Goal: Task Accomplishment & Management: Manage account settings

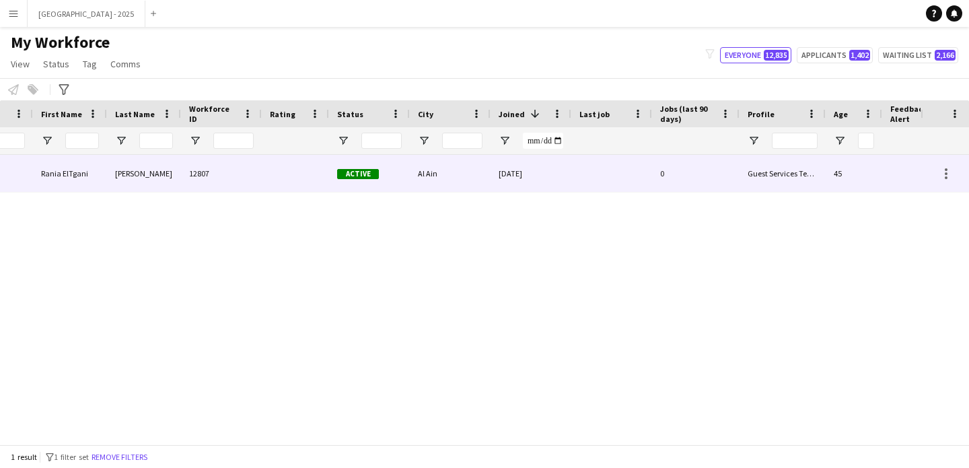
scroll to position [0, 454]
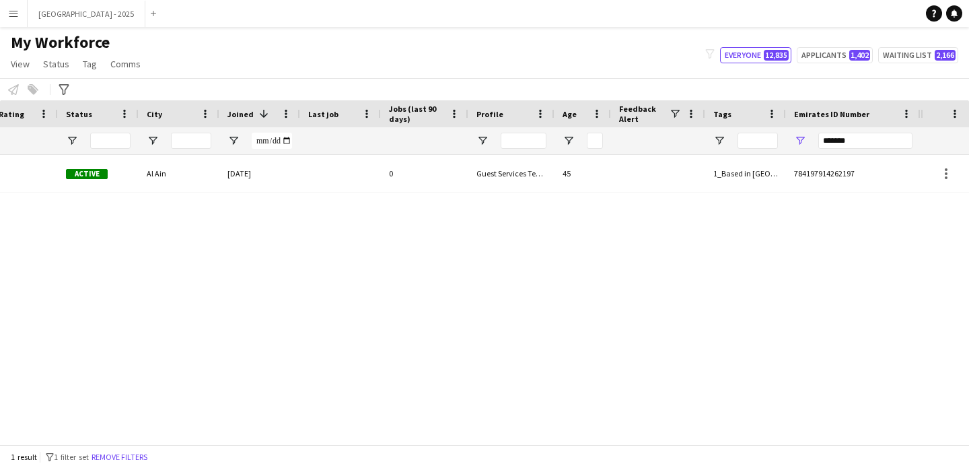
drag, startPoint x: 151, startPoint y: 456, endPoint x: 131, endPoint y: 458, distance: 21.0
click at [150, 455] on button "Remove filters" at bounding box center [119, 456] width 61 height 15
click at [853, 139] on input "*******" at bounding box center [865, 141] width 94 height 16
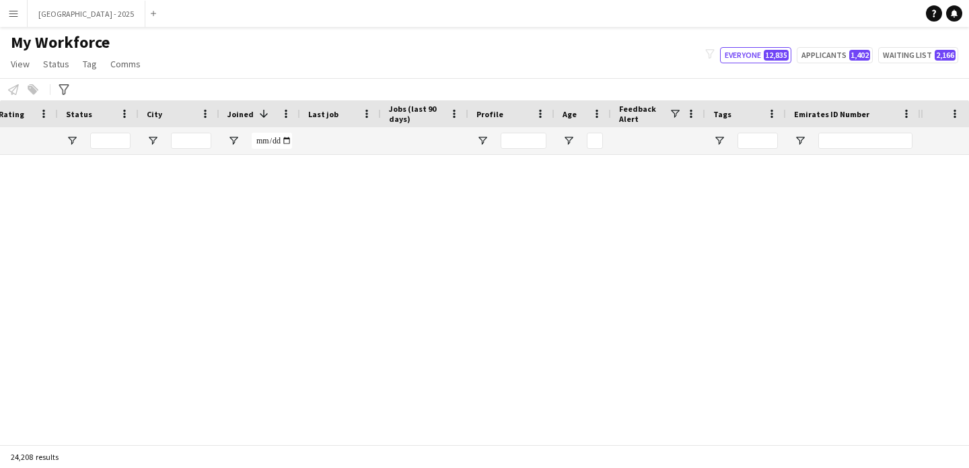
click at [131, 455] on div "24,208 results" at bounding box center [484, 456] width 969 height 23
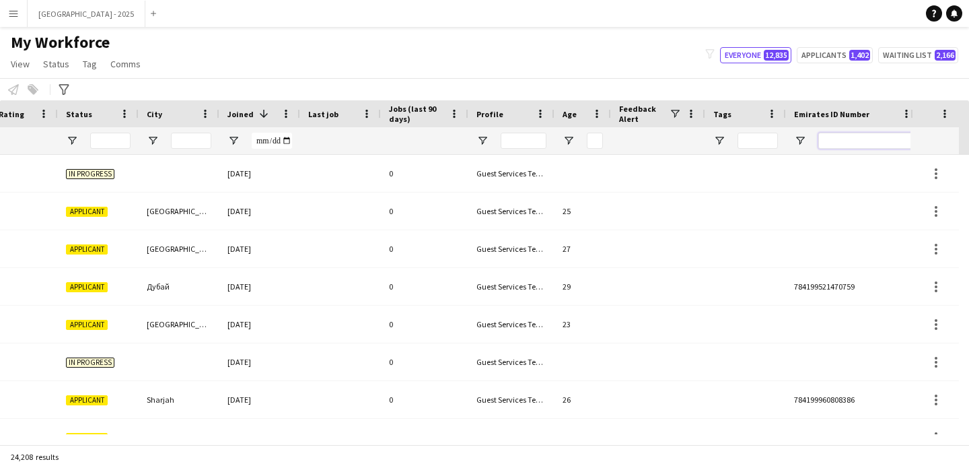
click at [884, 138] on input "Emirates ID Number Filter Input" at bounding box center [865, 141] width 94 height 16
paste input "*******"
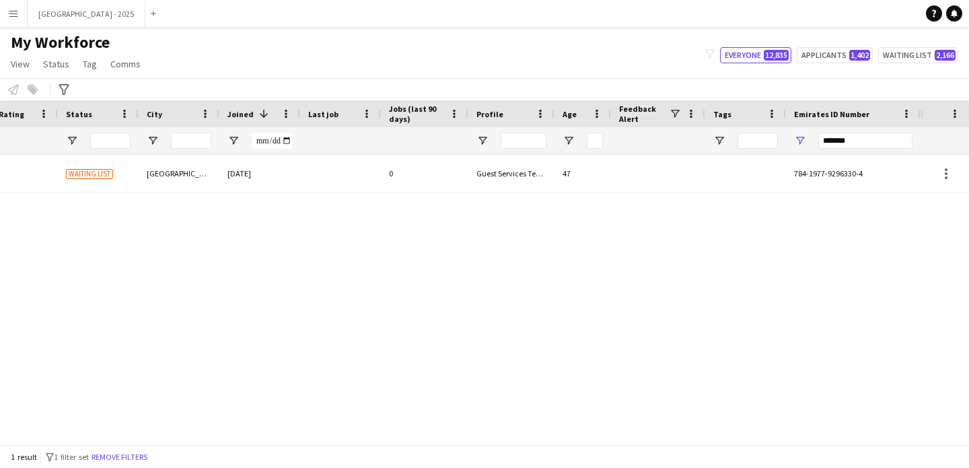
click at [478, 201] on div "Kazi 13592 Waiting list [GEOGRAPHIC_DATA] [DATE] 0 Guest Services Team 47 784-1…" at bounding box center [460, 294] width 921 height 279
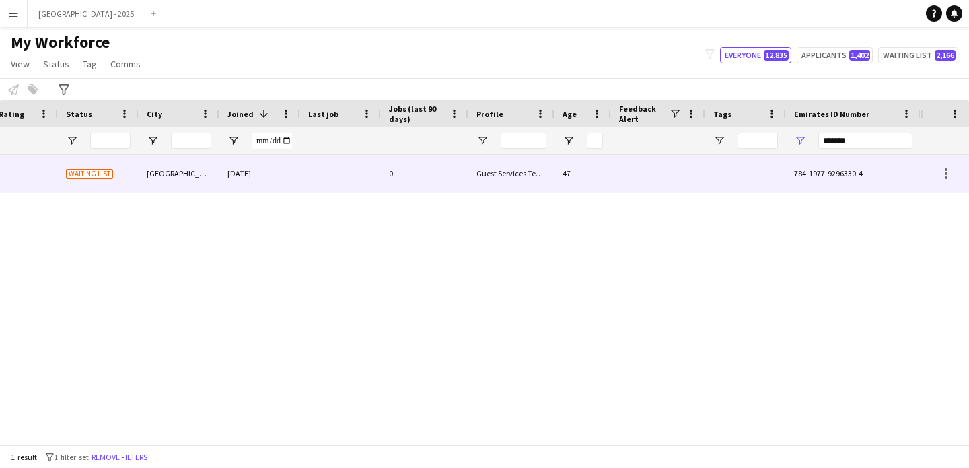
click at [478, 186] on div "Guest Services Team" at bounding box center [511, 173] width 86 height 37
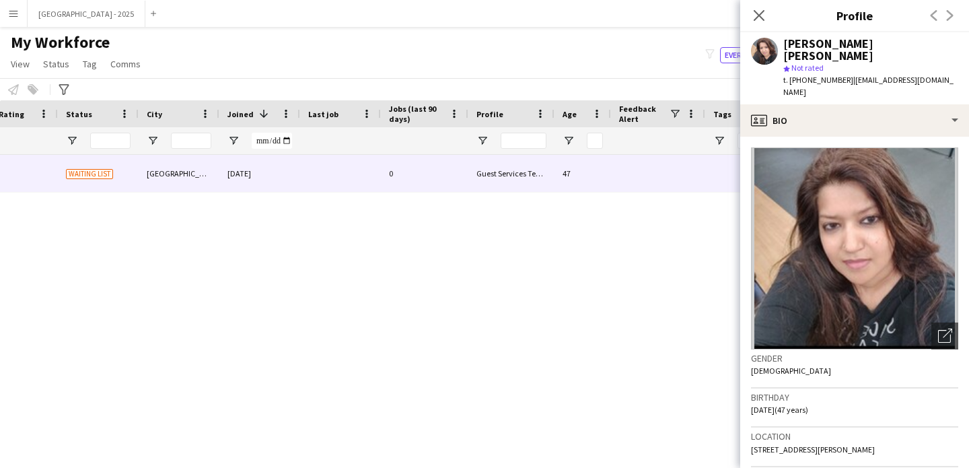
click at [756, 13] on icon "Close pop-in" at bounding box center [759, 15] width 11 height 11
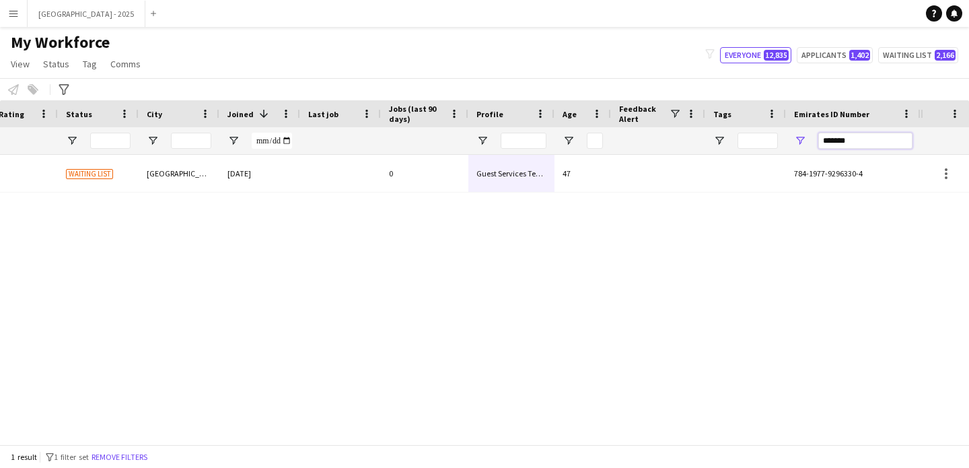
click at [885, 135] on input "*******" at bounding box center [865, 141] width 94 height 16
click at [884, 135] on input "*******" at bounding box center [865, 141] width 94 height 16
paste input "Emirates ID Number Filter Input"
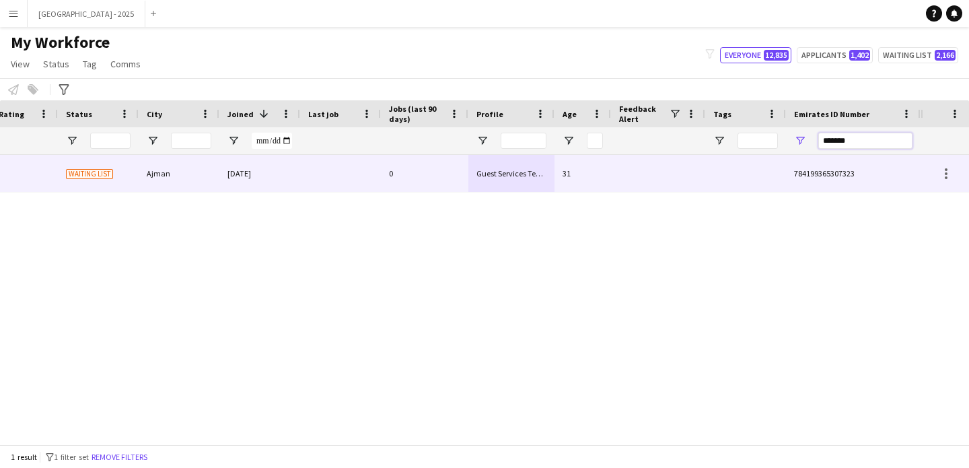
type input "*******"
click at [705, 160] on div at bounding box center [745, 173] width 81 height 37
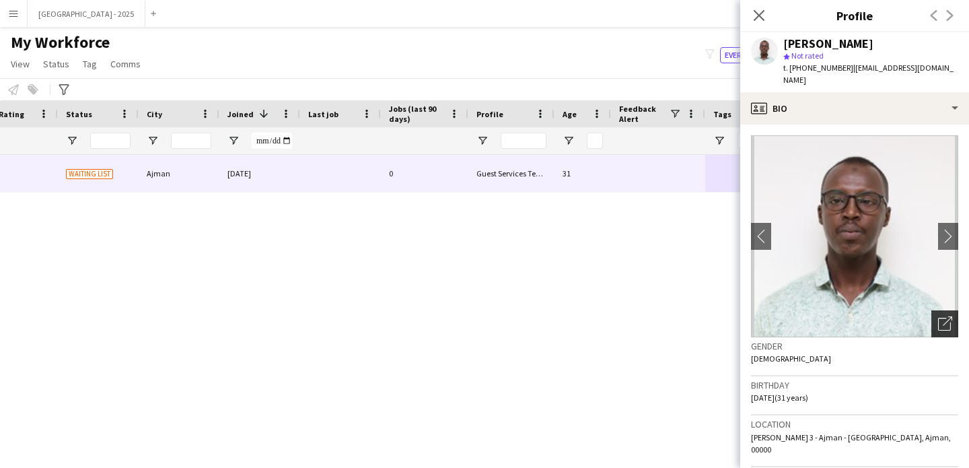
click at [941, 310] on div "Open photos pop-in" at bounding box center [944, 323] width 27 height 27
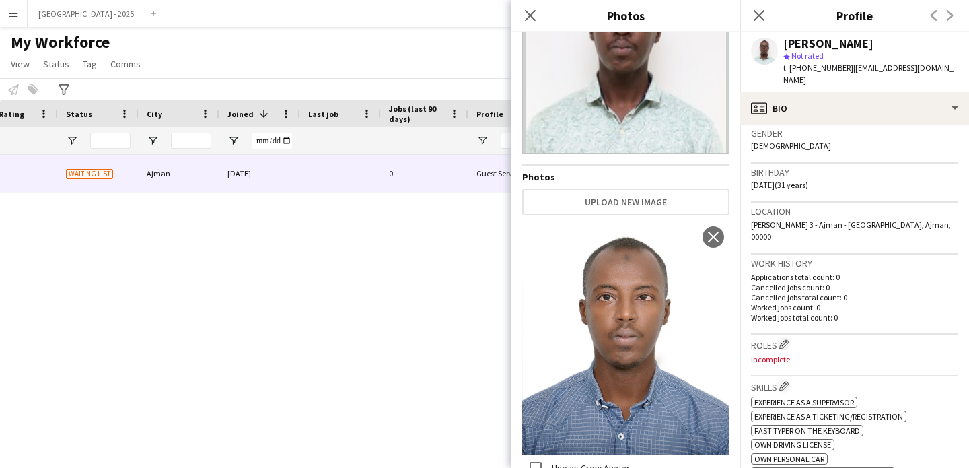
scroll to position [318, 0]
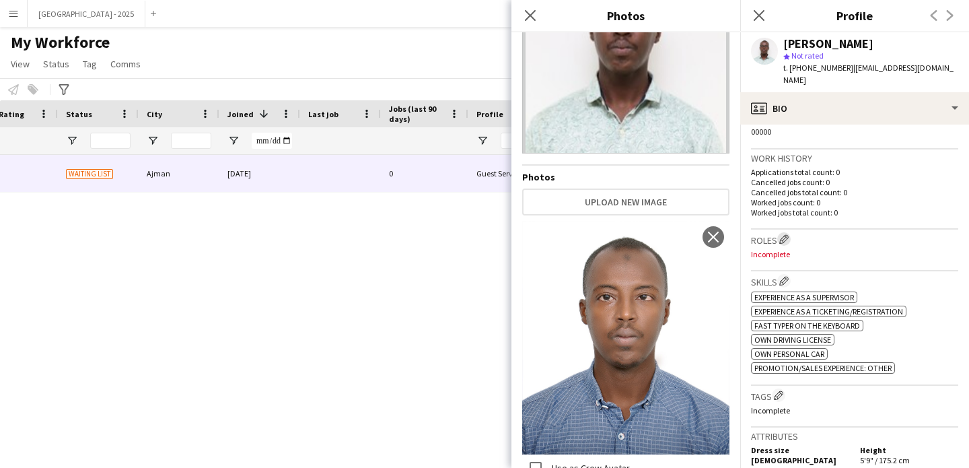
click at [789, 234] on app-icon "Edit crew company roles" at bounding box center [783, 238] width 9 height 9
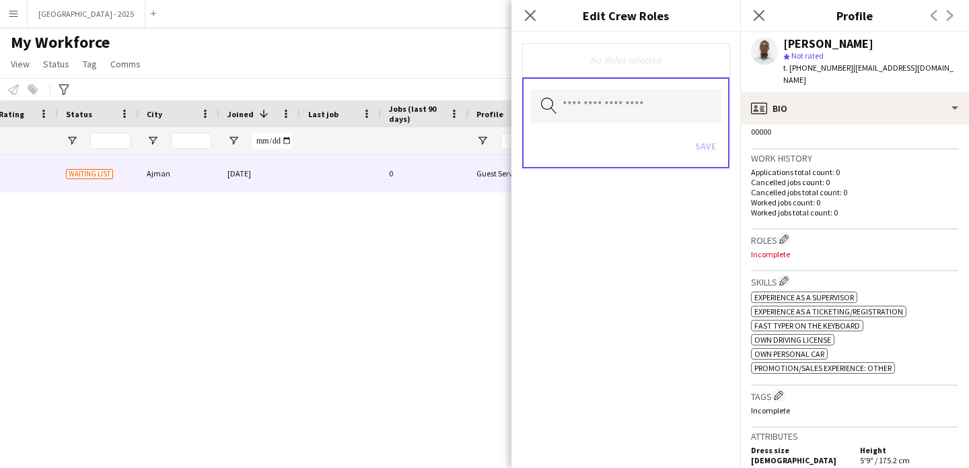
click at [544, 102] on icon "Search by role type" at bounding box center [549, 106] width 16 height 16
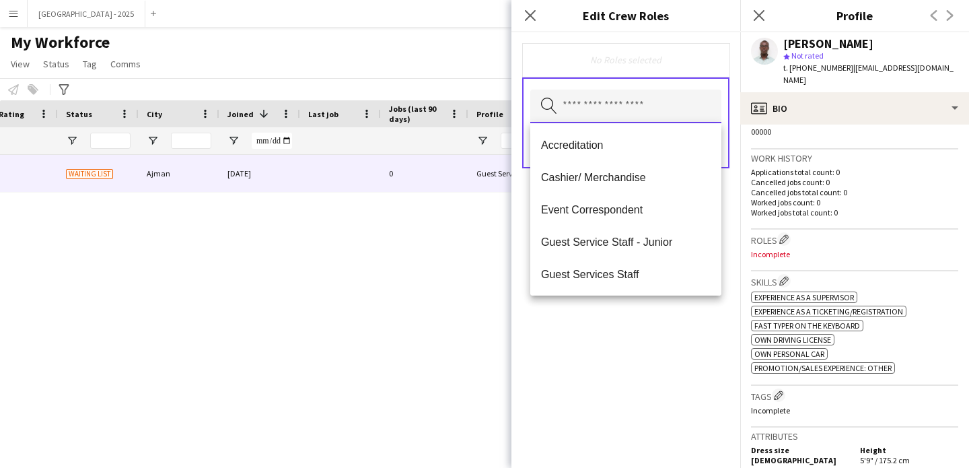
click at [598, 107] on input "text" at bounding box center [625, 106] width 191 height 34
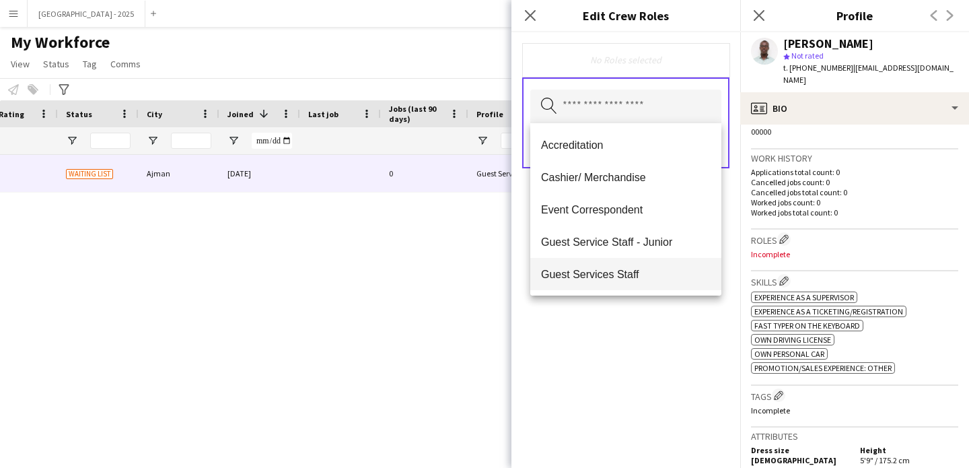
click at [611, 264] on mat-option "Guest Services Staff" at bounding box center [625, 274] width 191 height 32
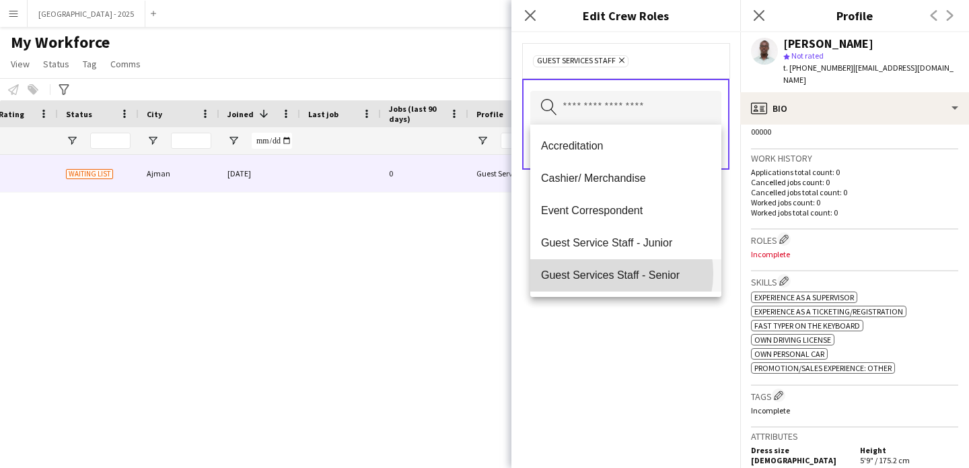
click at [616, 273] on span "Guest Services Staff - Senior" at bounding box center [626, 274] width 170 height 13
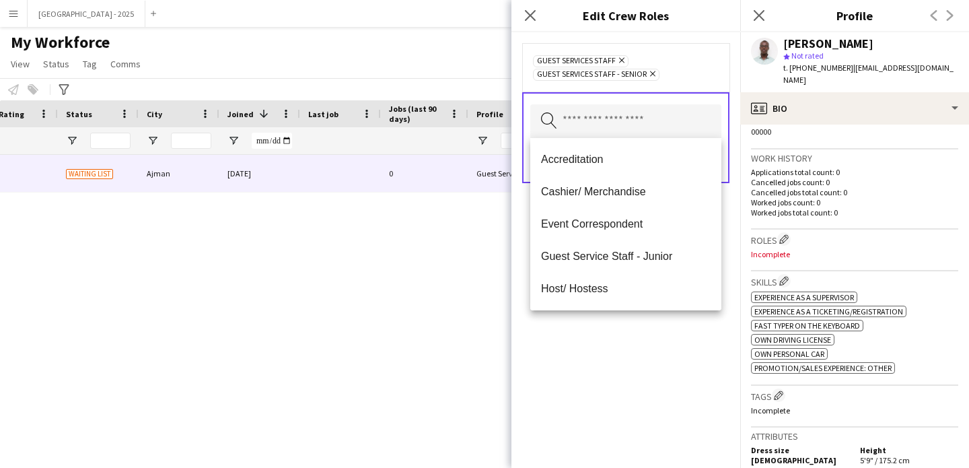
drag, startPoint x: 635, startPoint y: 344, endPoint x: 634, endPoint y: 326, distance: 17.5
click at [634, 343] on div "Guest Services Staff Remove Guest Services Staff - Senior Remove Search by role…" at bounding box center [625, 249] width 229 height 435
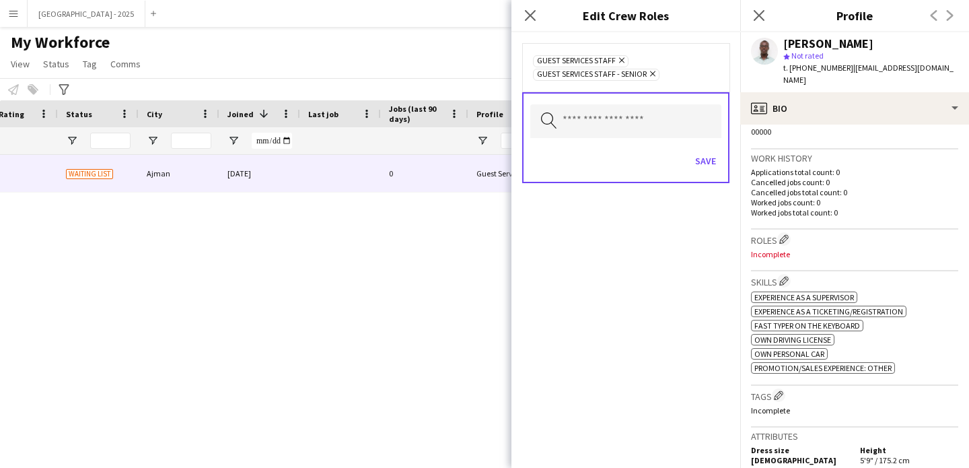
click at [707, 172] on div "Save" at bounding box center [625, 162] width 191 height 38
click at [713, 163] on button "Save" at bounding box center [706, 161] width 32 height 22
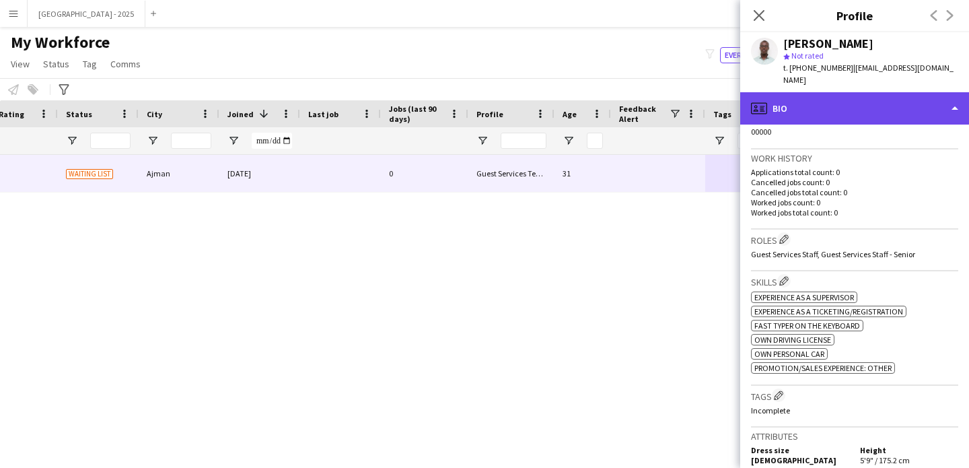
click at [867, 106] on div "profile Bio" at bounding box center [854, 108] width 229 height 32
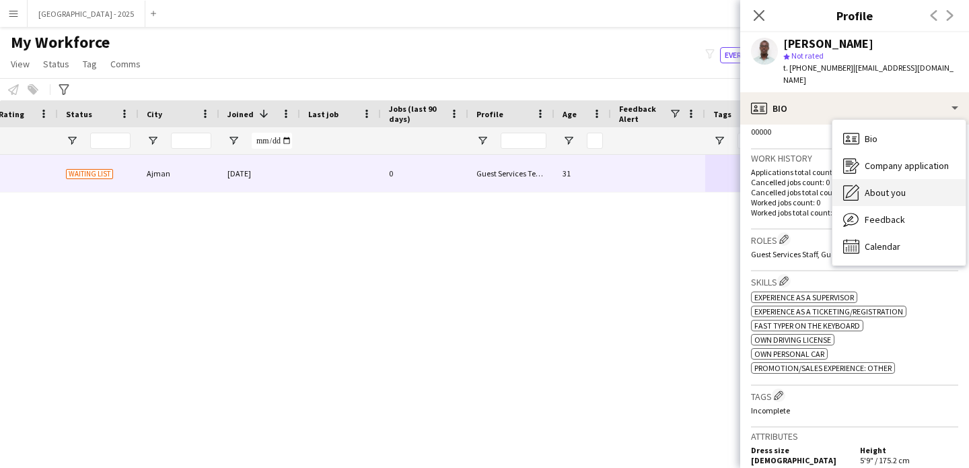
click at [892, 186] on span "About you" at bounding box center [885, 192] width 41 height 12
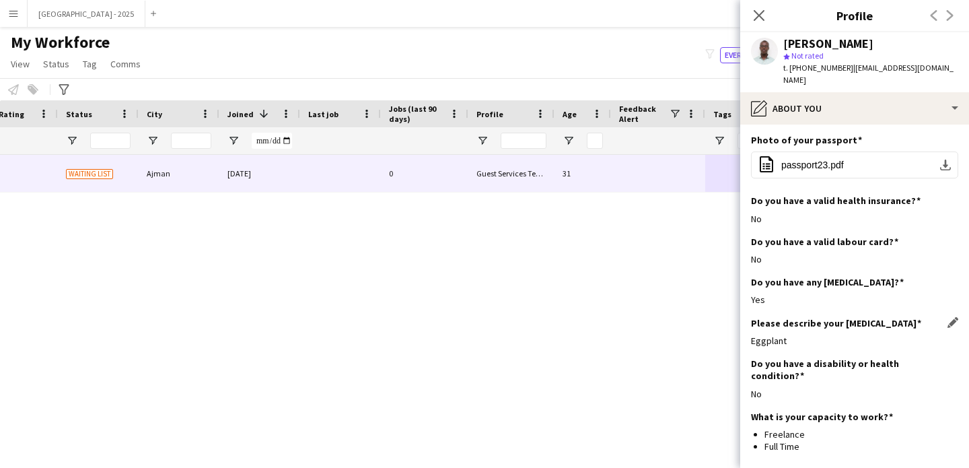
scroll to position [921, 0]
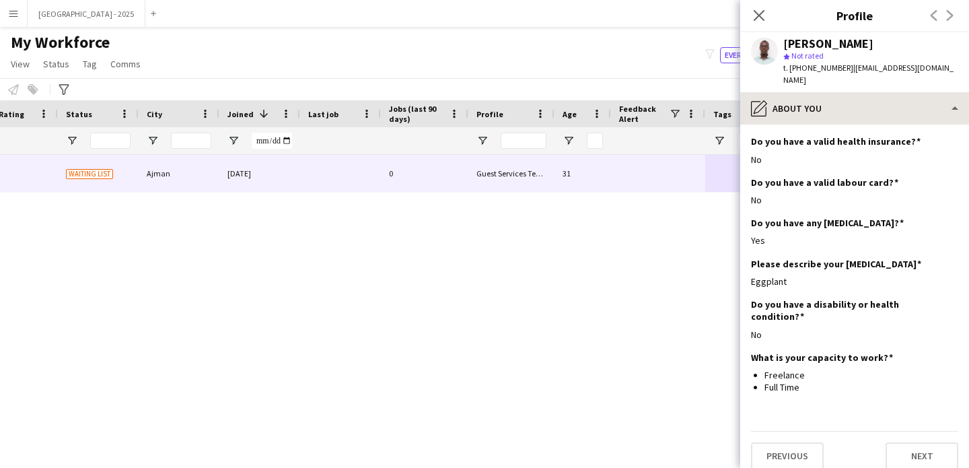
drag, startPoint x: 822, startPoint y: 118, endPoint x: 822, endPoint y: 109, distance: 9.4
click at [822, 118] on div "Photo of your passport Edit this field office-file-sheet passport23.pdf downloa…" at bounding box center [854, 105] width 207 height 61
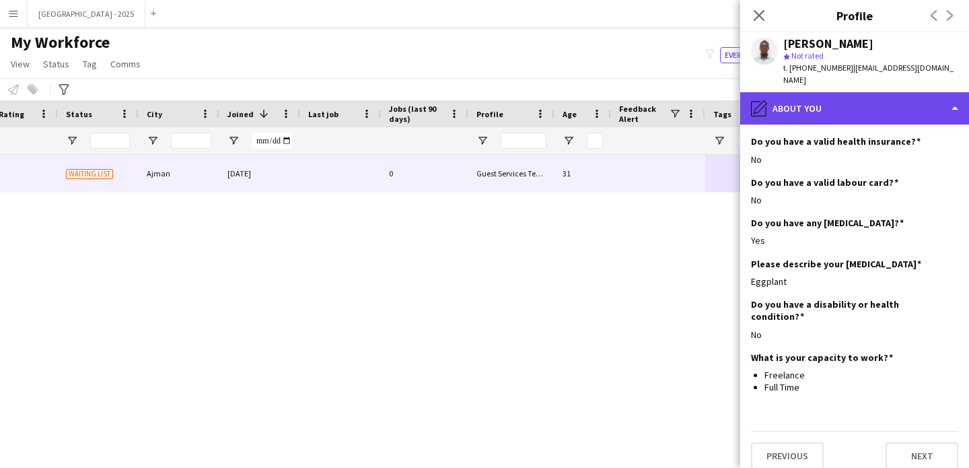
click at [822, 104] on div "pencil4 About you" at bounding box center [854, 108] width 229 height 32
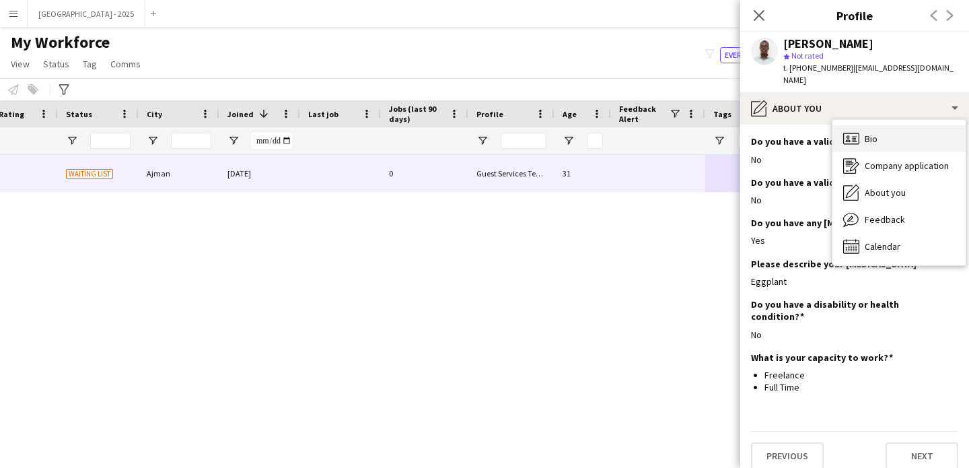
click at [844, 131] on icon "Bio" at bounding box center [851, 139] width 16 height 16
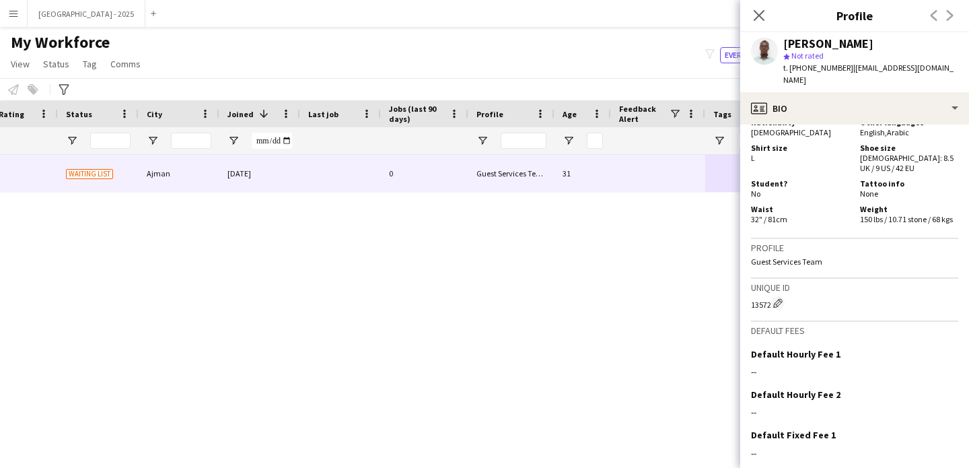
scroll to position [754, 0]
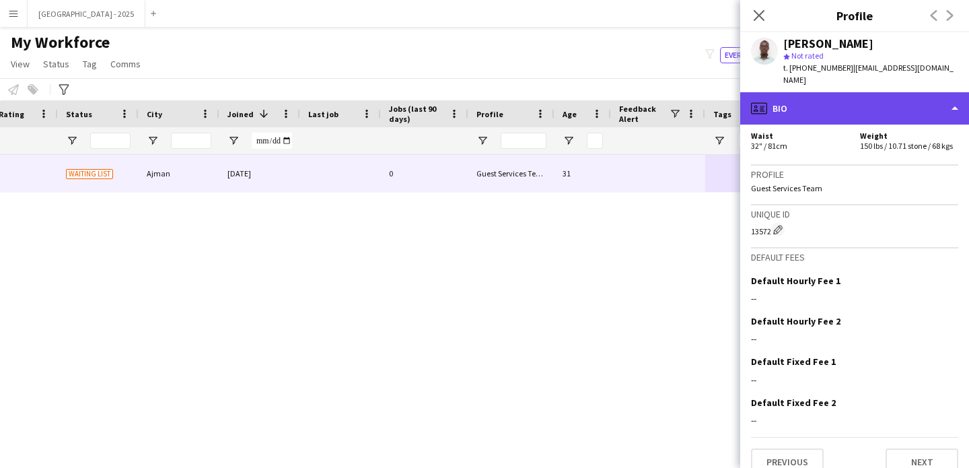
click at [847, 92] on div "profile Bio" at bounding box center [854, 108] width 229 height 32
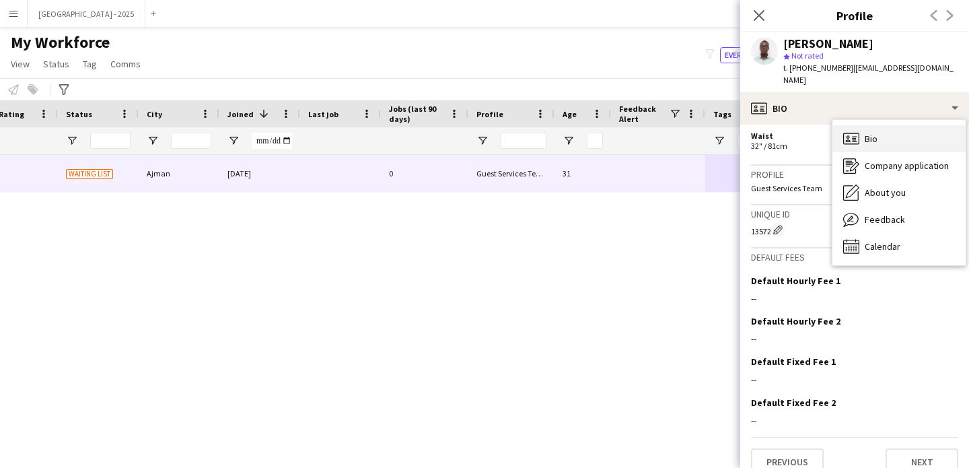
click at [869, 125] on div "Bio Bio" at bounding box center [898, 138] width 133 height 27
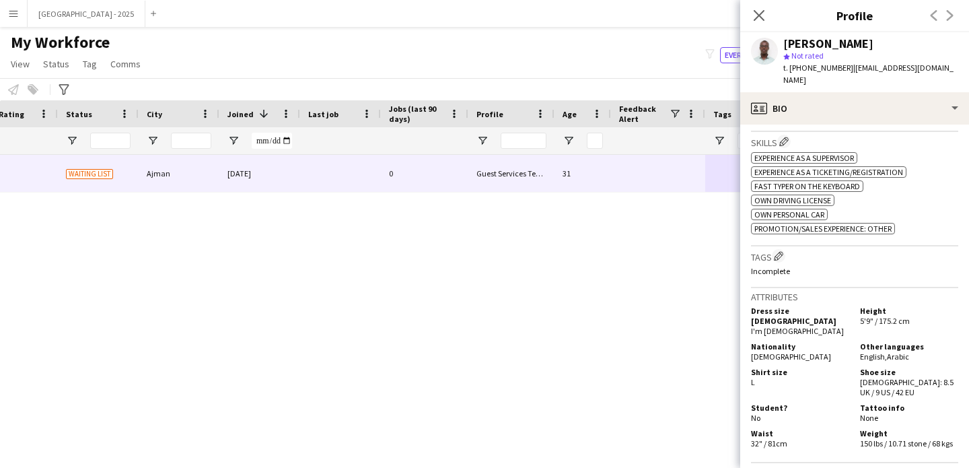
scroll to position [336, 0]
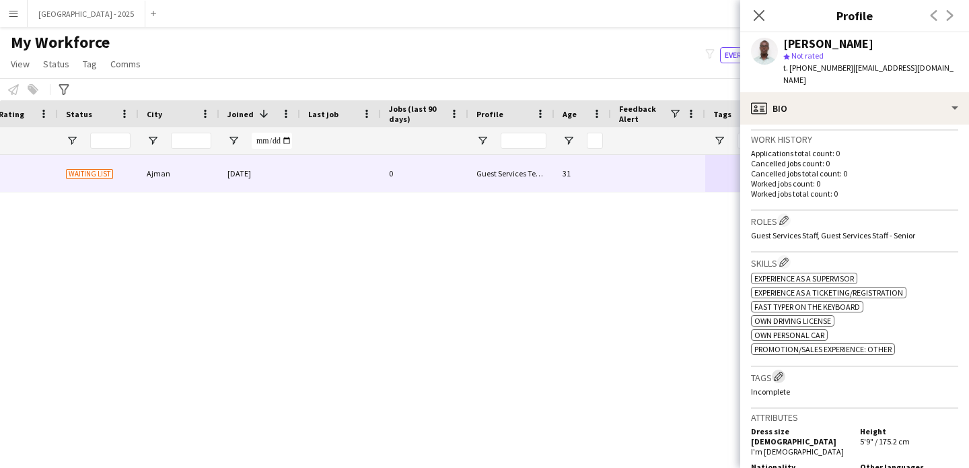
click at [777, 371] on app-icon "Edit crew company tags" at bounding box center [778, 375] width 9 height 9
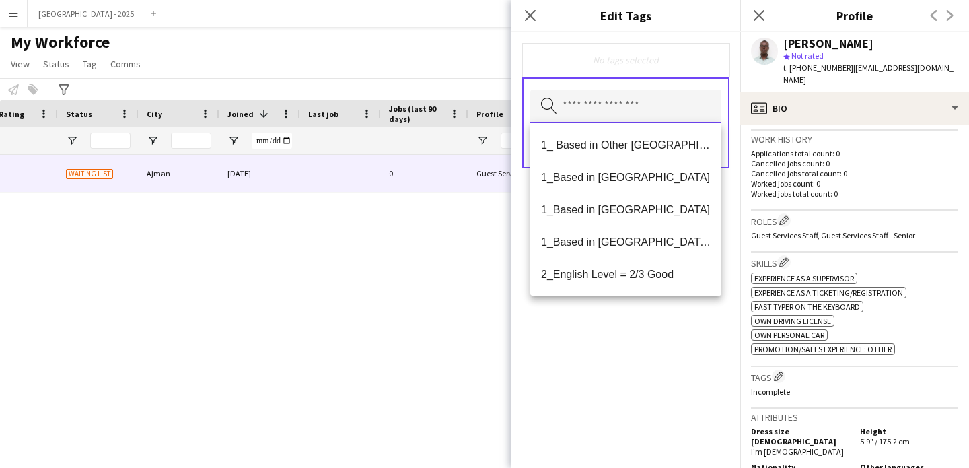
click at [648, 110] on input "text" at bounding box center [625, 106] width 191 height 34
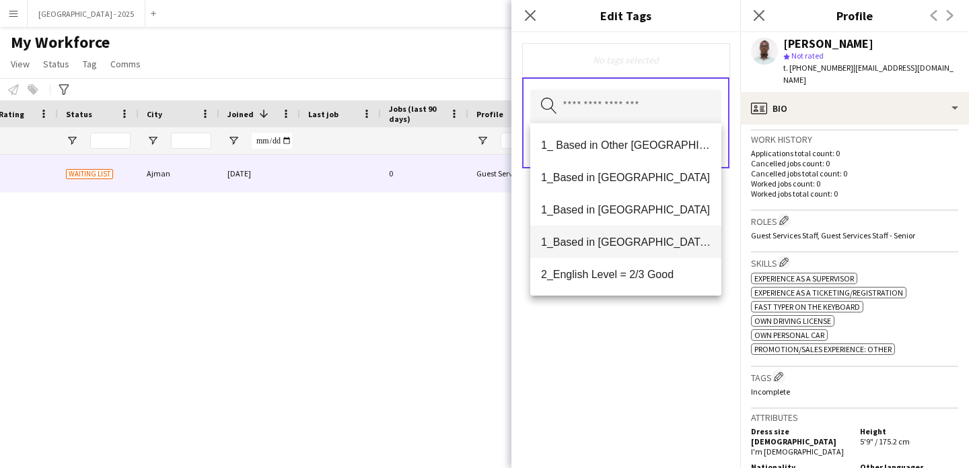
click at [632, 238] on span "1_Based in [GEOGRAPHIC_DATA]/[GEOGRAPHIC_DATA]/Ajman" at bounding box center [626, 242] width 170 height 13
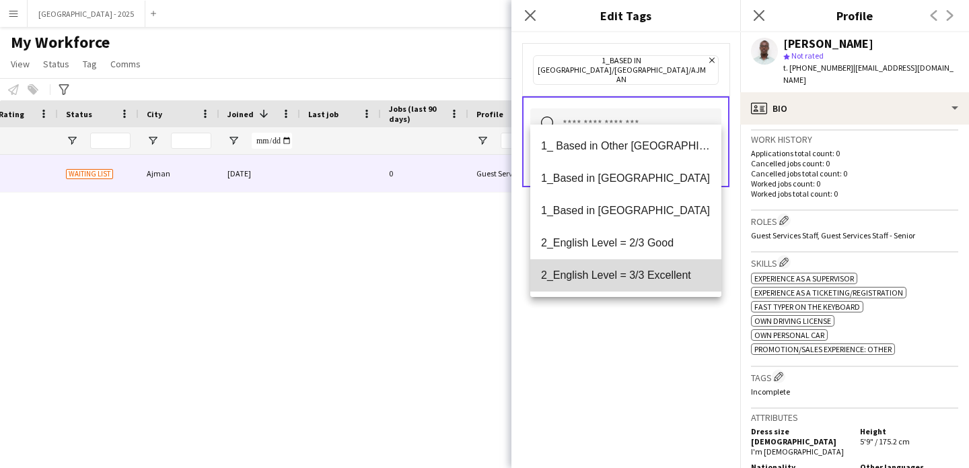
click at [640, 277] on span "2_English Level = 3/3 Excellent" at bounding box center [626, 274] width 170 height 13
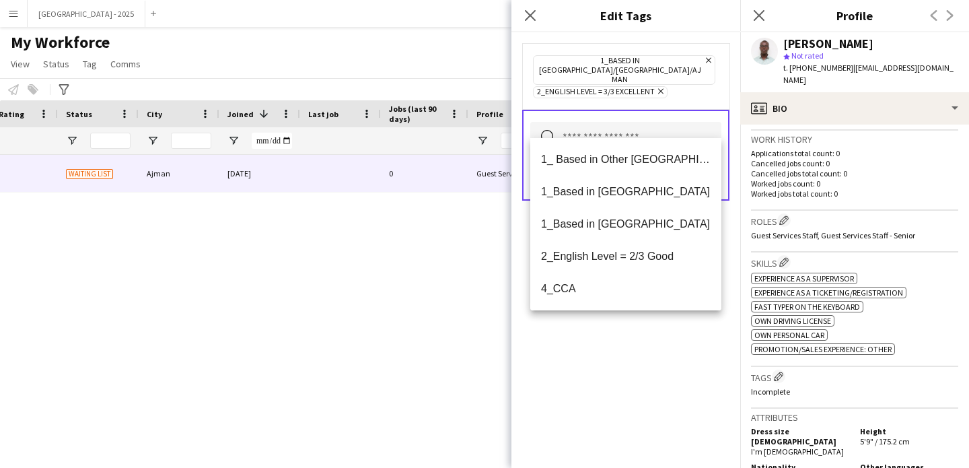
drag, startPoint x: 640, startPoint y: 347, endPoint x: 641, endPoint y: 328, distance: 18.2
click at [639, 347] on div "1_Based in [GEOGRAPHIC_DATA]/[GEOGRAPHIC_DATA]/Ajman Remove 2_English Level = 3…" at bounding box center [625, 249] width 229 height 435
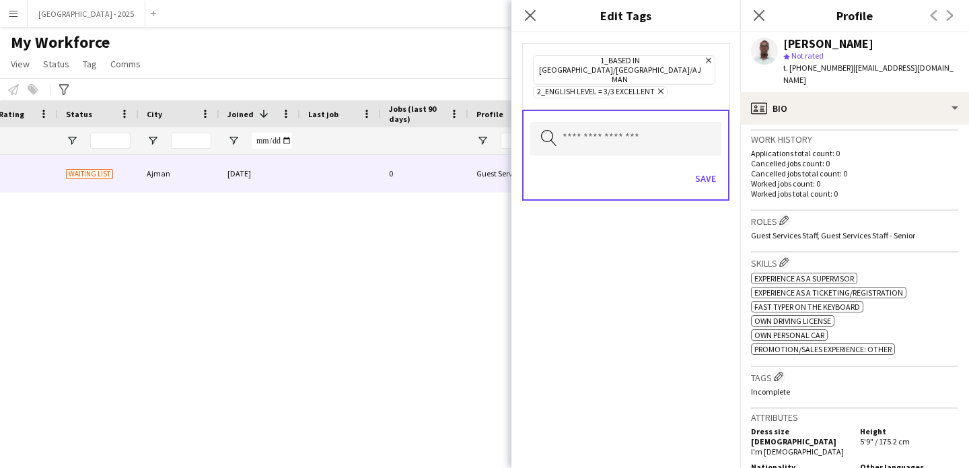
click at [703, 172] on div "Save" at bounding box center [625, 180] width 191 height 38
click at [703, 168] on button "Save" at bounding box center [706, 179] width 32 height 22
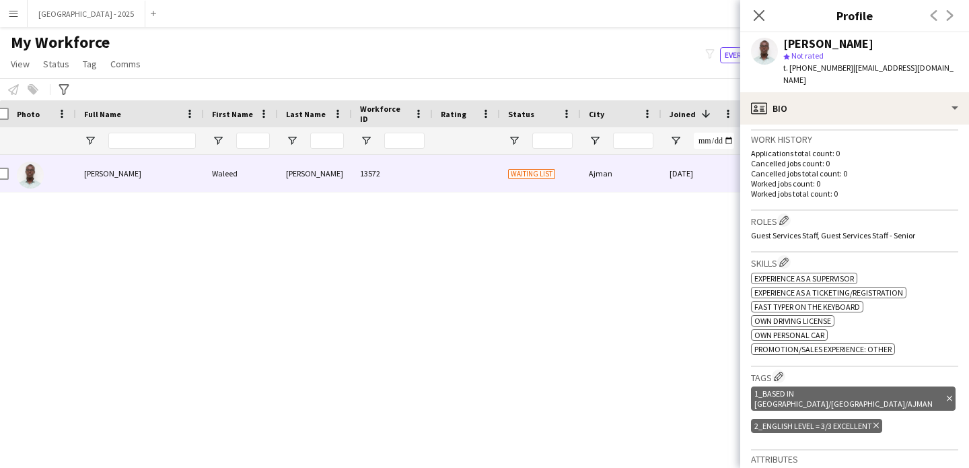
scroll to position [0, 0]
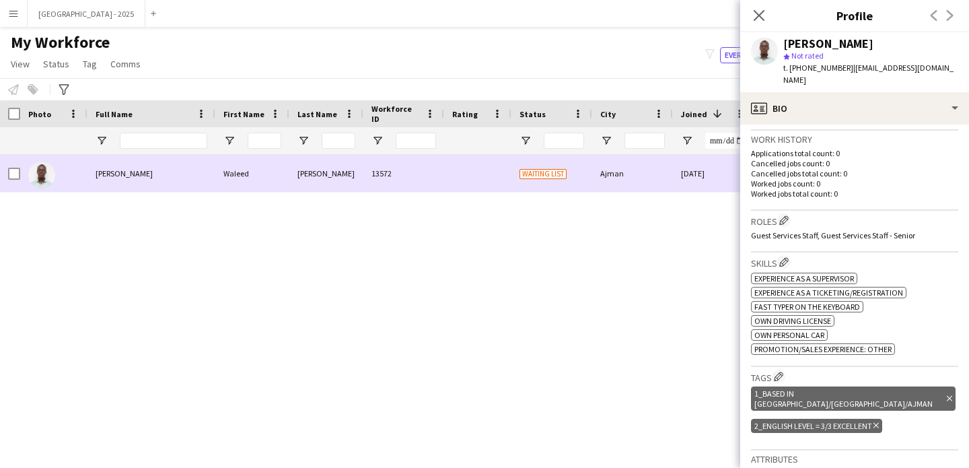
click at [9, 167] on div at bounding box center [14, 174] width 12 height 38
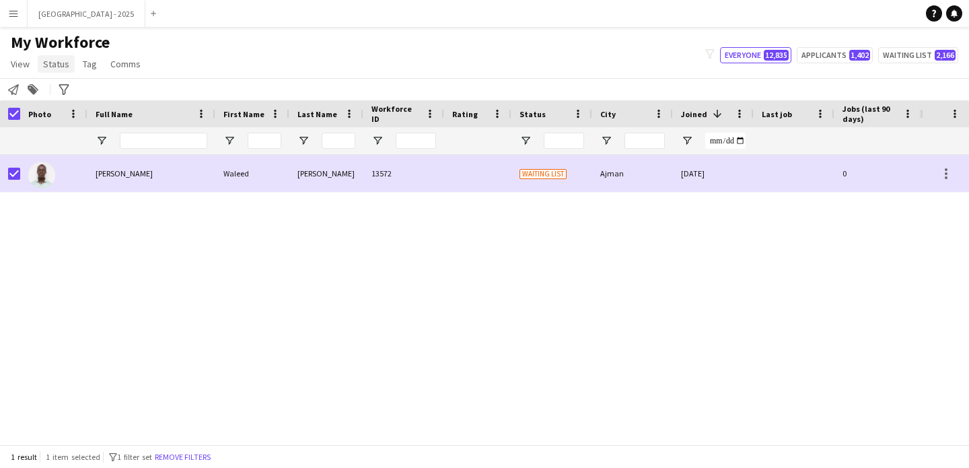
click at [65, 61] on span "Status" at bounding box center [56, 64] width 26 height 12
click at [63, 81] on link "Edit" at bounding box center [85, 93] width 94 height 28
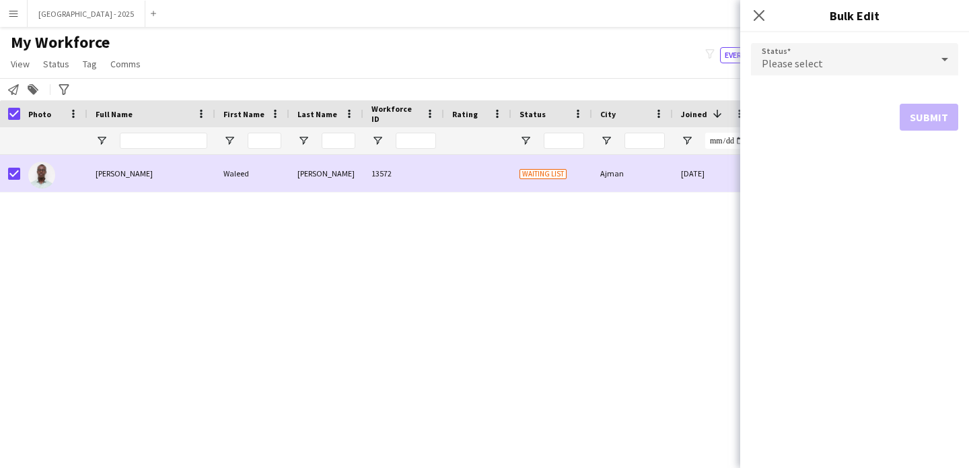
click at [752, 46] on div "Please select" at bounding box center [841, 59] width 180 height 32
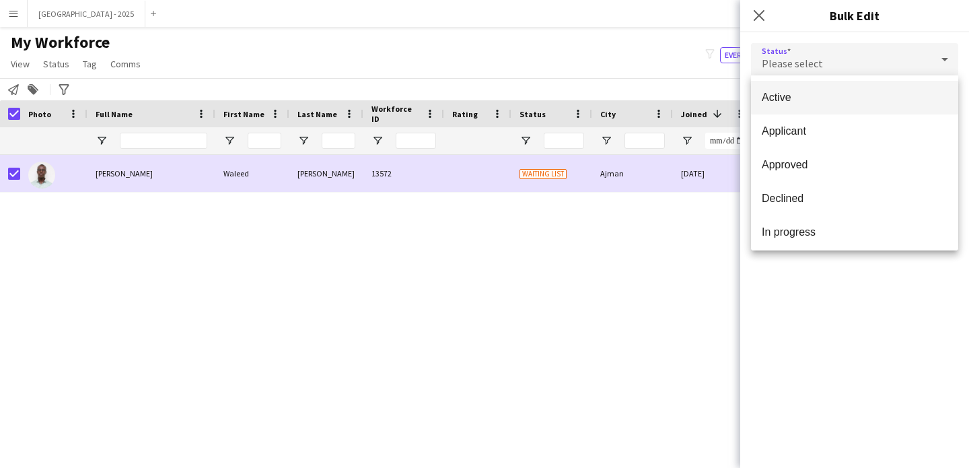
click at [771, 51] on div at bounding box center [484, 234] width 969 height 468
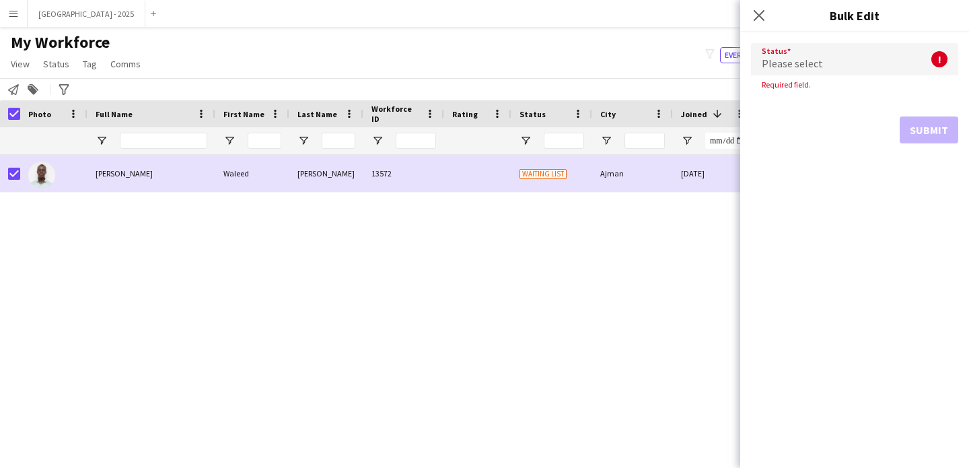
click at [775, 58] on span "Please select" at bounding box center [792, 63] width 61 height 13
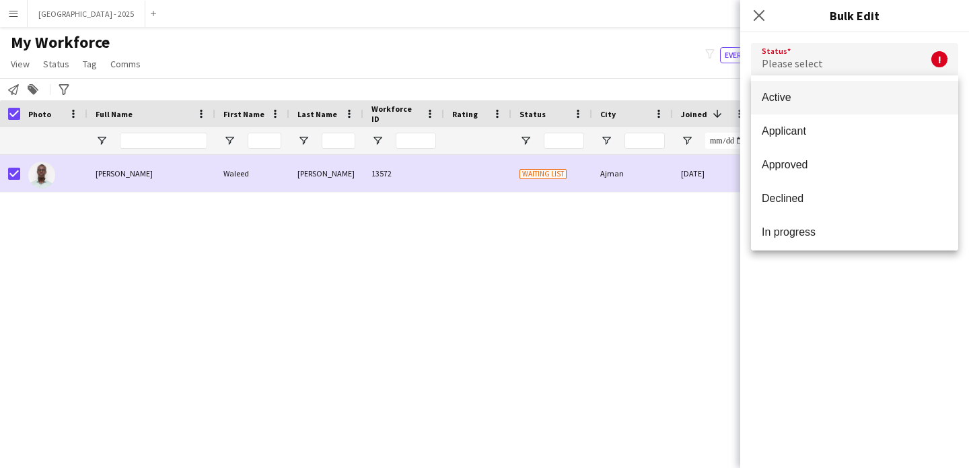
click at [796, 92] on span "Active" at bounding box center [855, 97] width 186 height 13
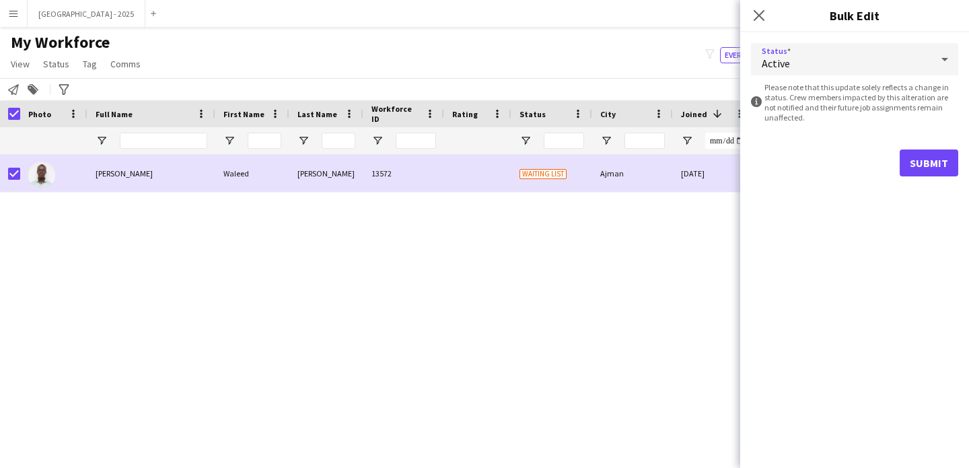
click at [957, 168] on div "Status Active information-circle Please note that this update solely reflects a…" at bounding box center [854, 109] width 229 height 155
click at [910, 165] on button "Submit" at bounding box center [929, 162] width 59 height 27
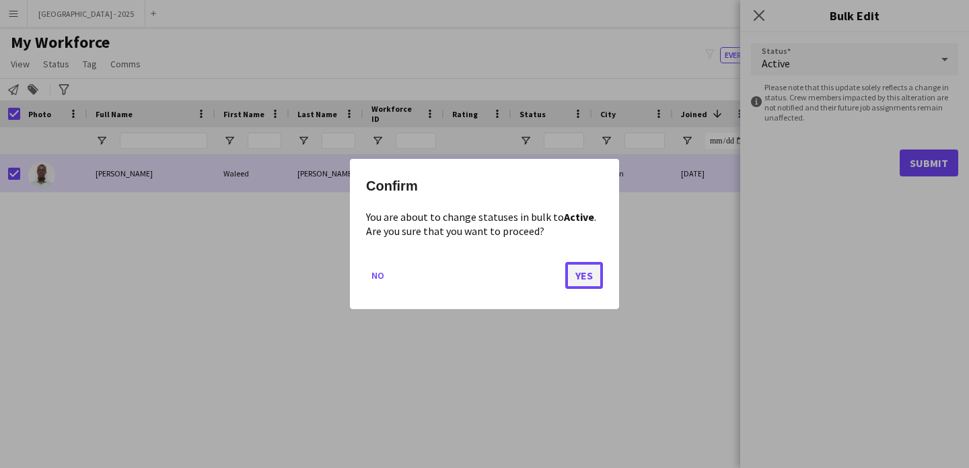
click at [573, 269] on button "Yes" at bounding box center [584, 275] width 38 height 27
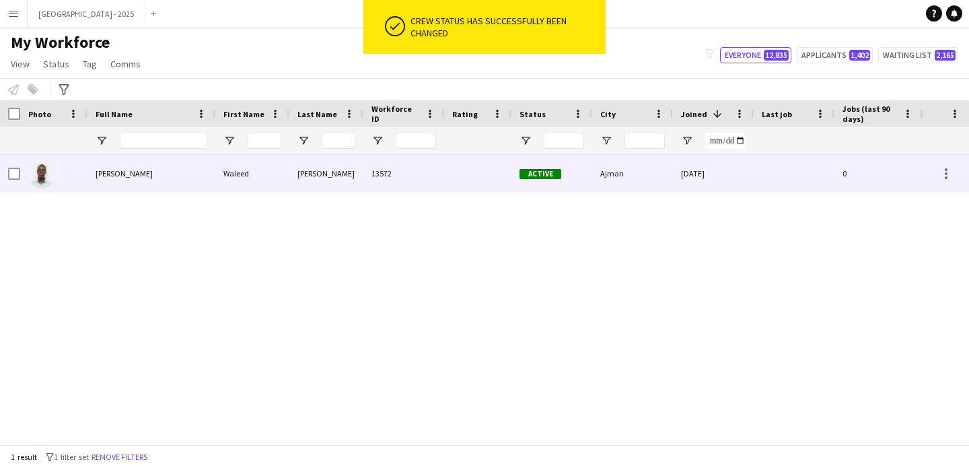
click at [44, 170] on img at bounding box center [41, 174] width 27 height 27
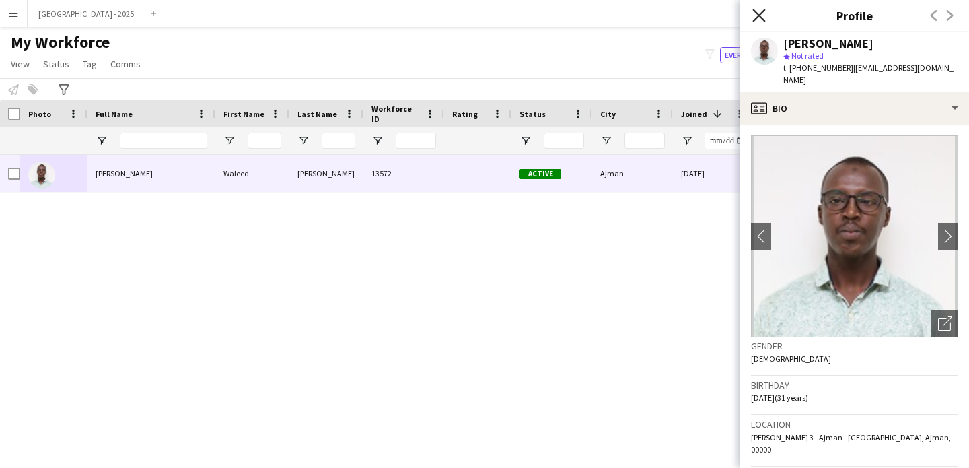
click at [756, 13] on icon at bounding box center [758, 15] width 13 height 13
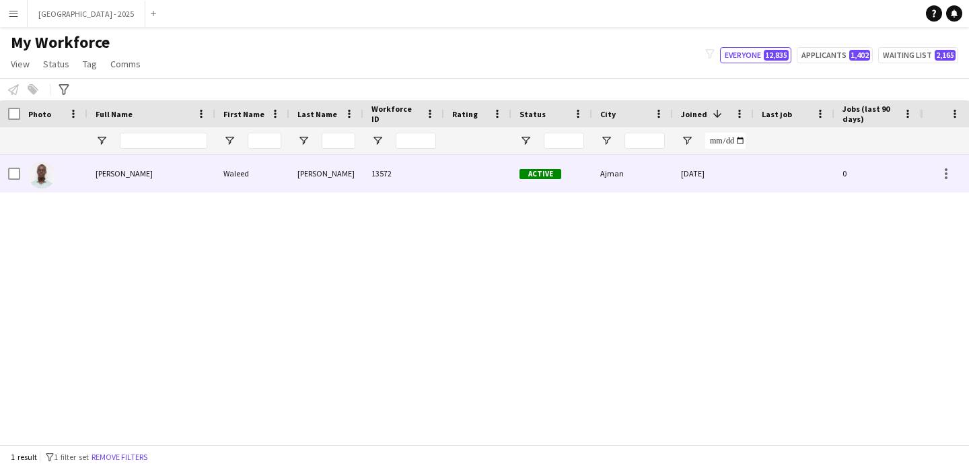
click at [172, 180] on div "[PERSON_NAME]" at bounding box center [151, 173] width 128 height 37
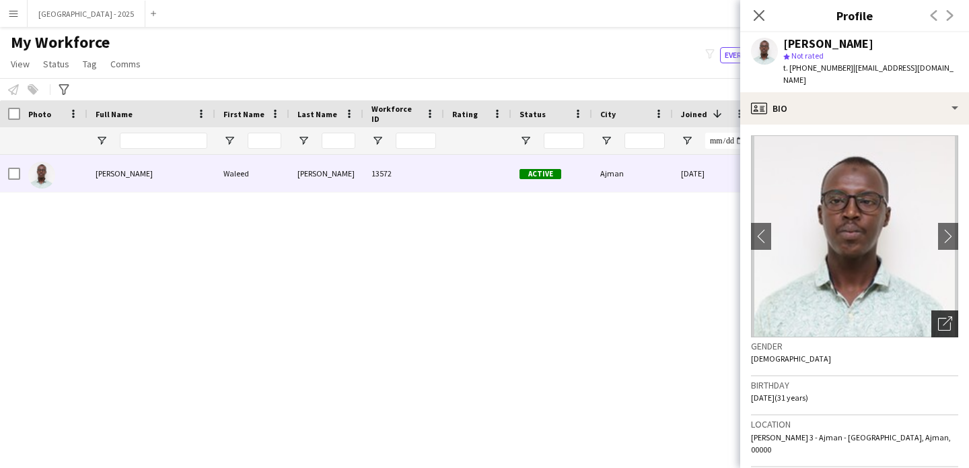
click at [944, 310] on div "Open photos pop-in" at bounding box center [944, 323] width 27 height 27
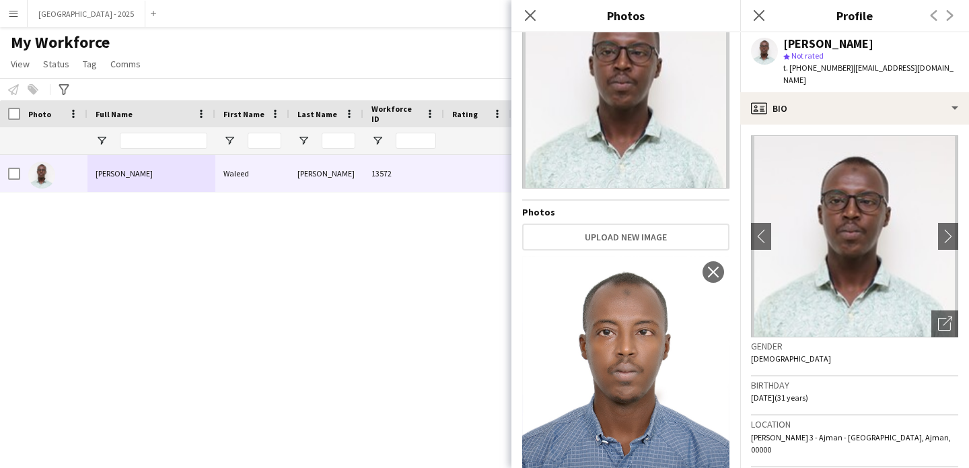
scroll to position [104, 0]
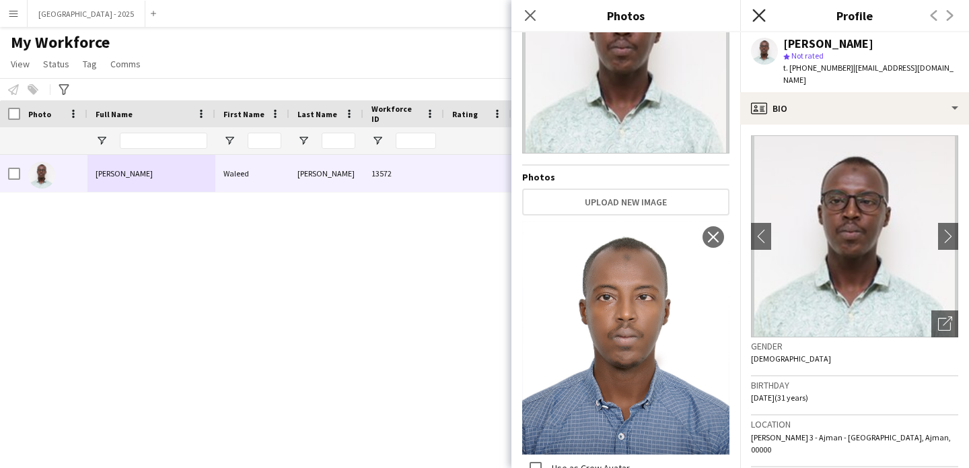
click at [762, 9] on icon "Close pop-in" at bounding box center [758, 15] width 13 height 13
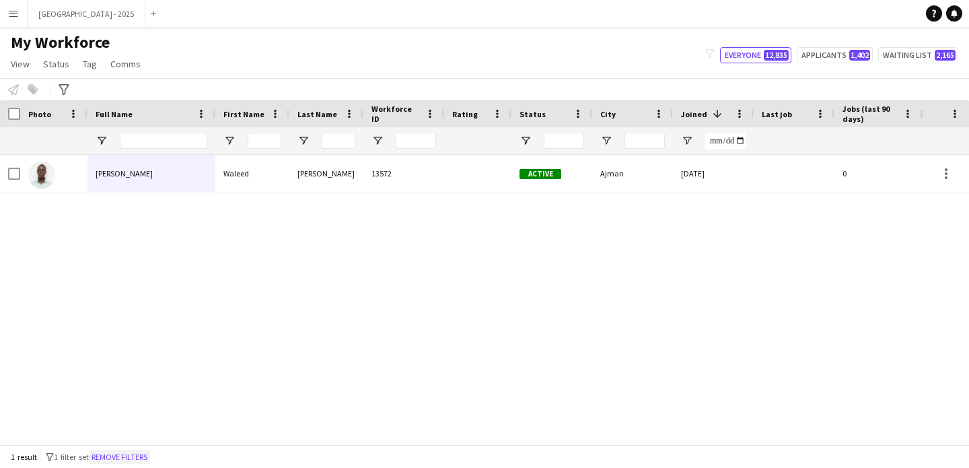
click at [150, 457] on button "Remove filters" at bounding box center [119, 456] width 61 height 15
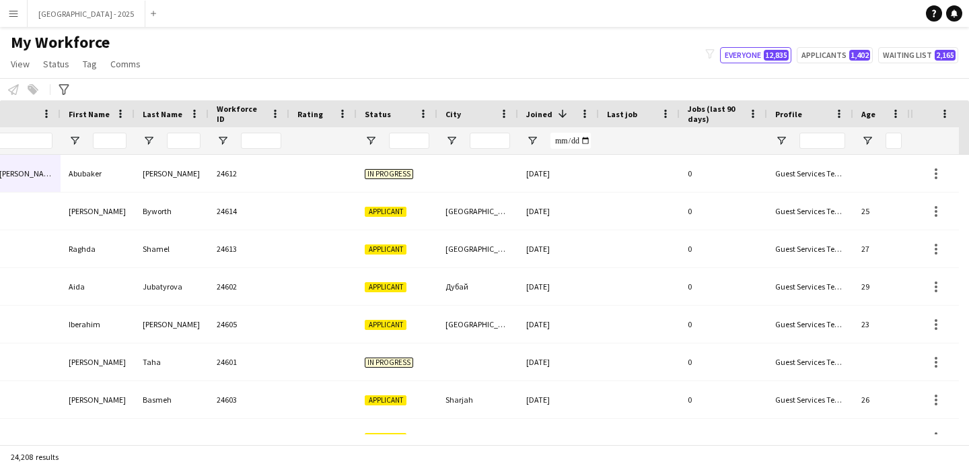
scroll to position [0, 382]
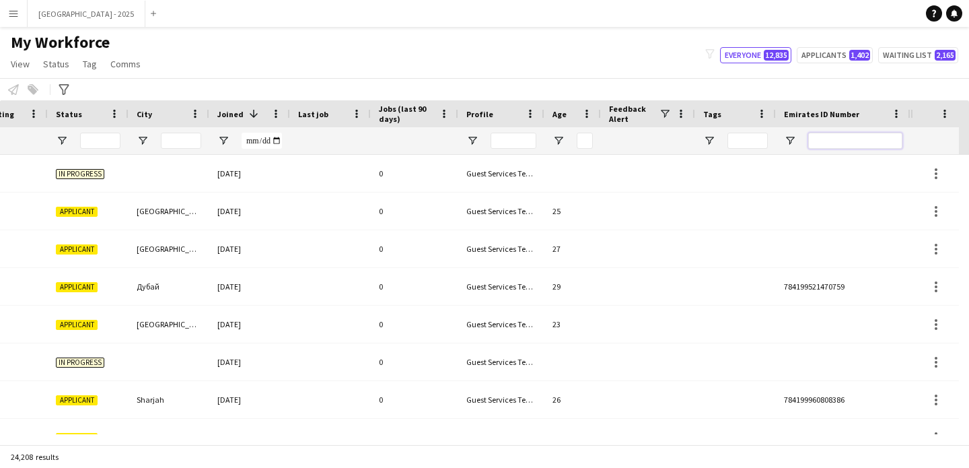
click at [869, 137] on input "Emirates ID Number Filter Input" at bounding box center [855, 141] width 94 height 16
paste input "*******"
type input "*******"
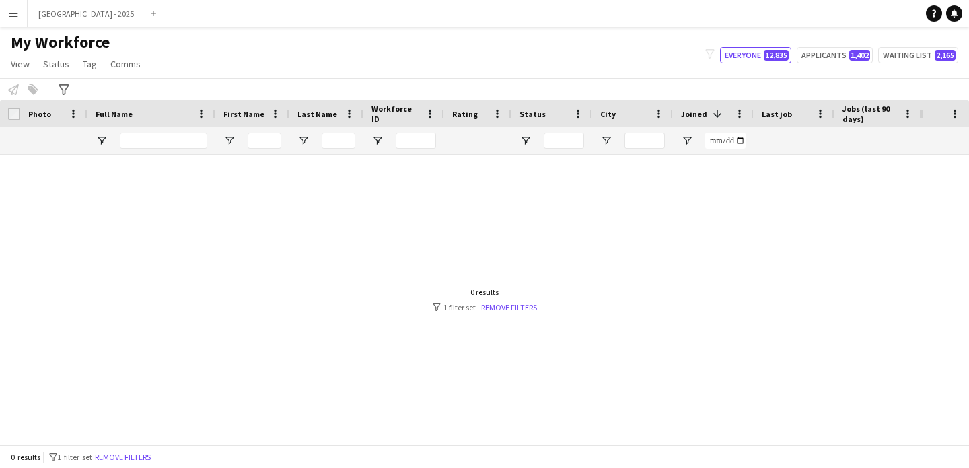
scroll to position [0, 454]
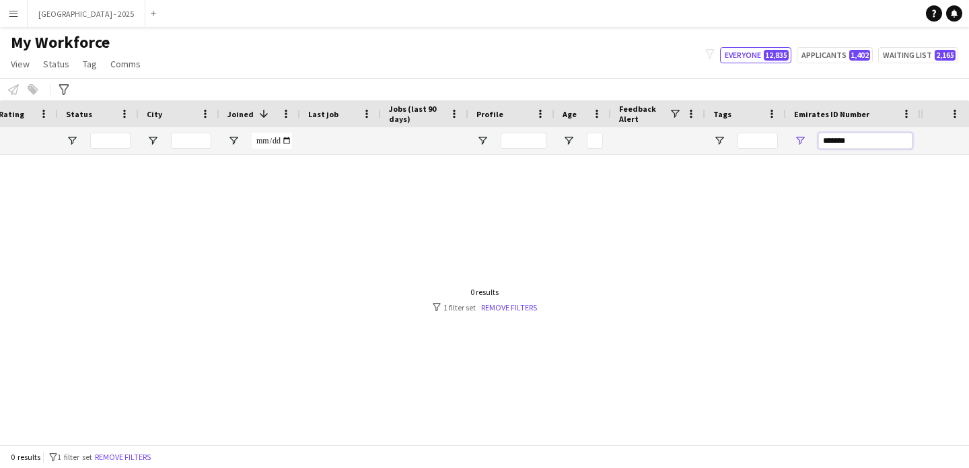
click at [865, 140] on input "*******" at bounding box center [865, 141] width 94 height 16
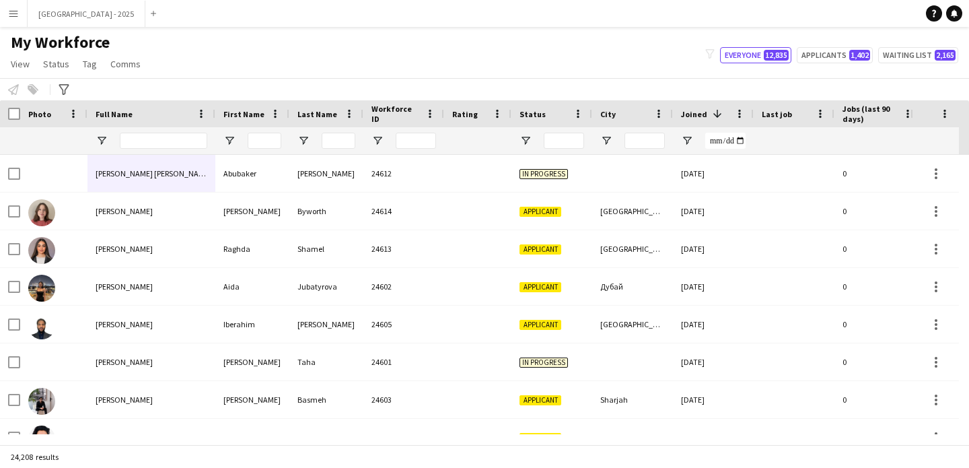
click at [144, 139] on input "Full Name Filter Input" at bounding box center [163, 141] width 87 height 16
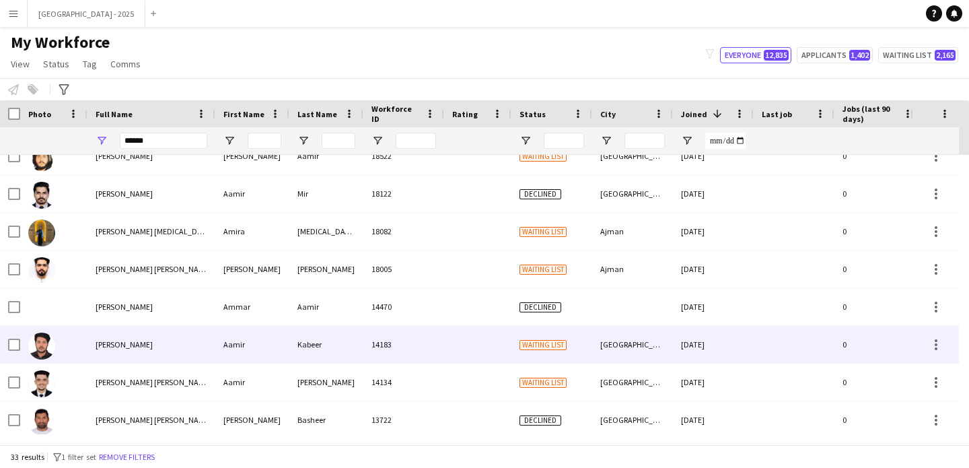
type input "*****"
click at [304, 357] on div "Kabeer" at bounding box center [326, 344] width 74 height 37
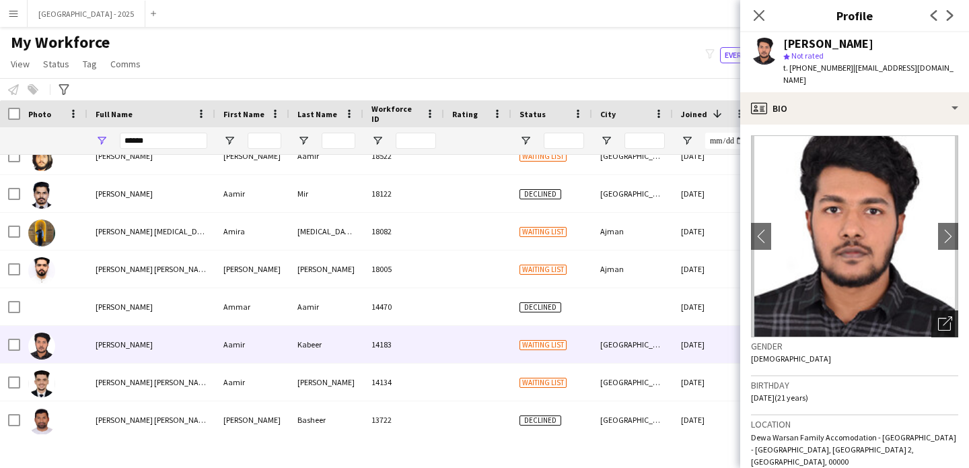
click at [940, 316] on icon "Open photos pop-in" at bounding box center [945, 323] width 14 height 14
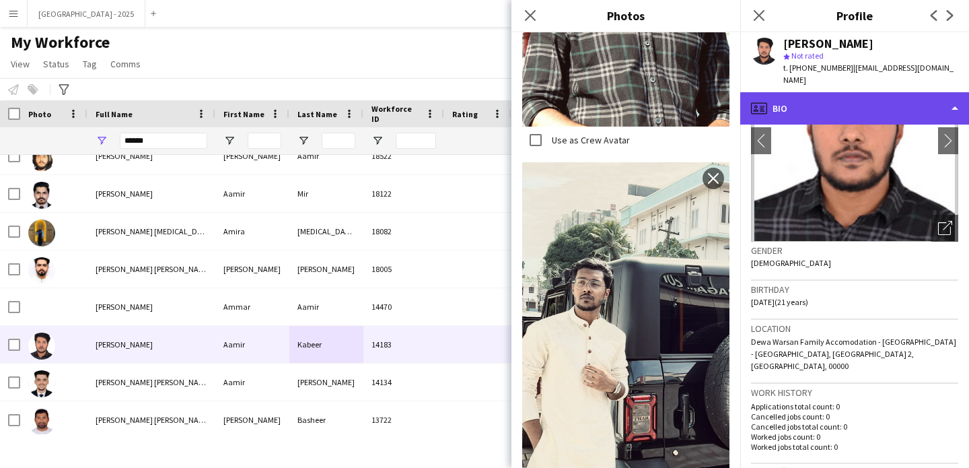
click at [868, 100] on div "profile Bio" at bounding box center [854, 108] width 229 height 32
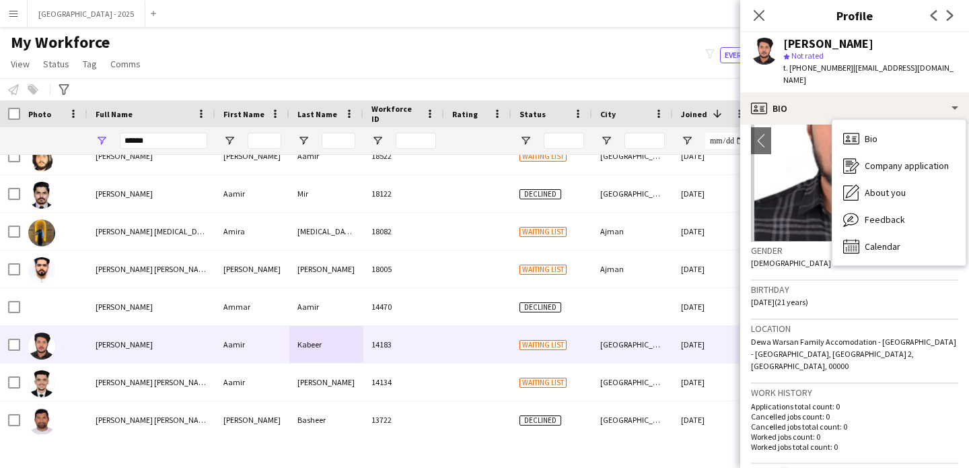
click at [809, 401] on p "Applications total count: 0" at bounding box center [854, 406] width 207 height 10
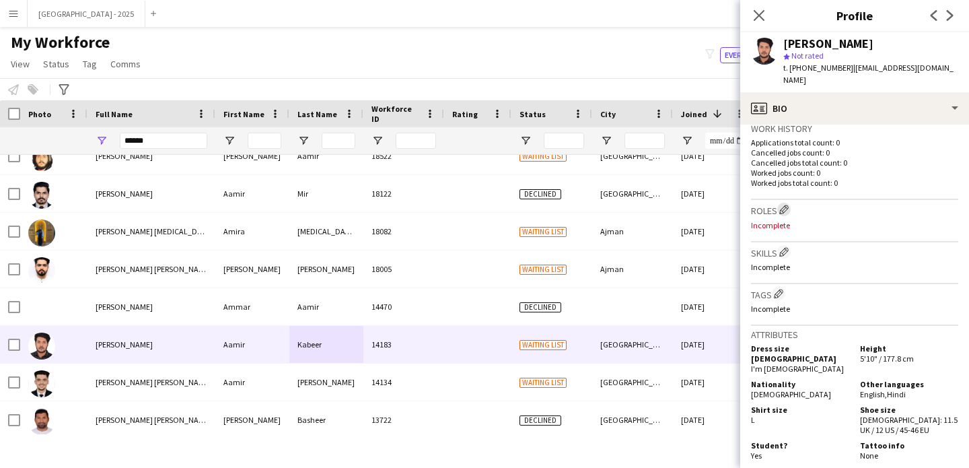
click at [783, 205] on app-icon "Edit crew company roles" at bounding box center [783, 209] width 9 height 9
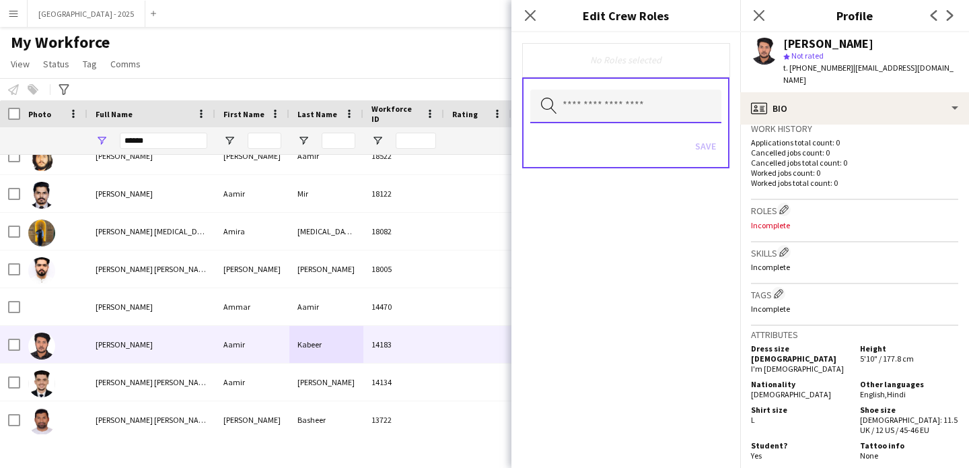
click at [602, 109] on input "text" at bounding box center [625, 106] width 191 height 34
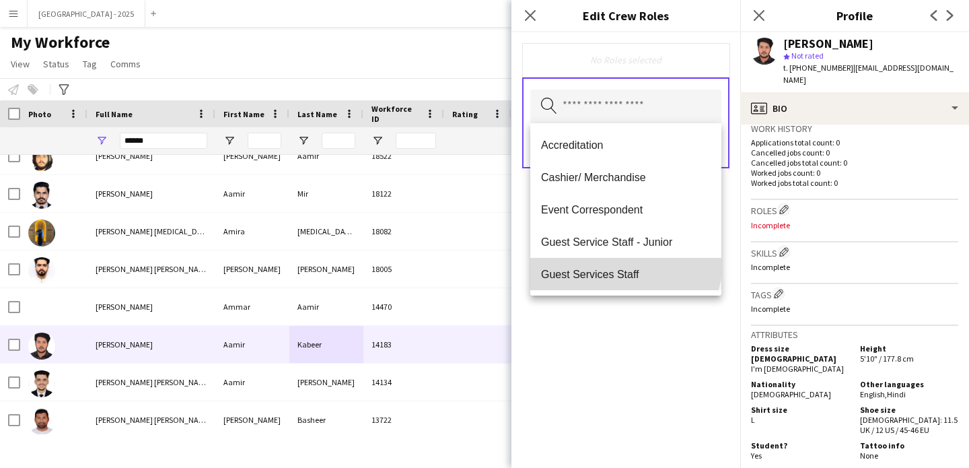
click at [624, 262] on mat-option "Guest Services Staff" at bounding box center [625, 274] width 191 height 32
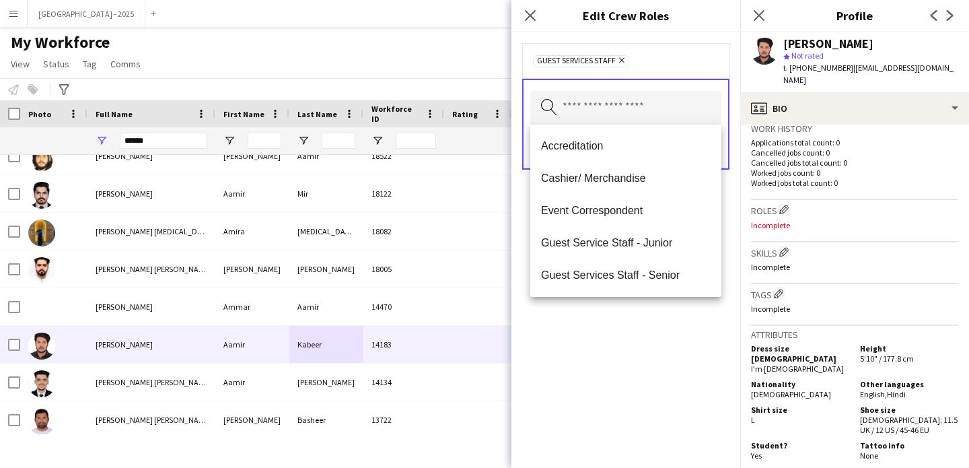
drag, startPoint x: 625, startPoint y: 367, endPoint x: 626, endPoint y: 360, distance: 6.9
click at [625, 366] on div "Guest Services Staff Remove Search by role type Save" at bounding box center [625, 249] width 229 height 435
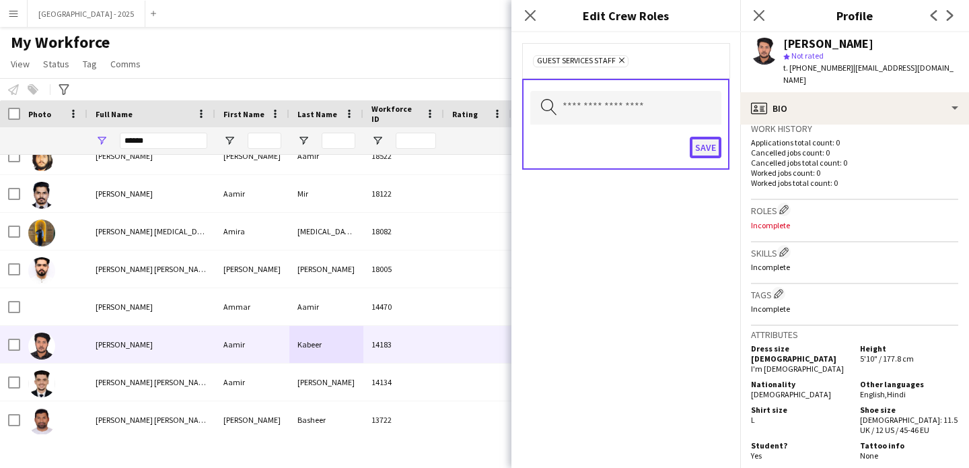
click at [701, 152] on button "Save" at bounding box center [706, 148] width 32 height 22
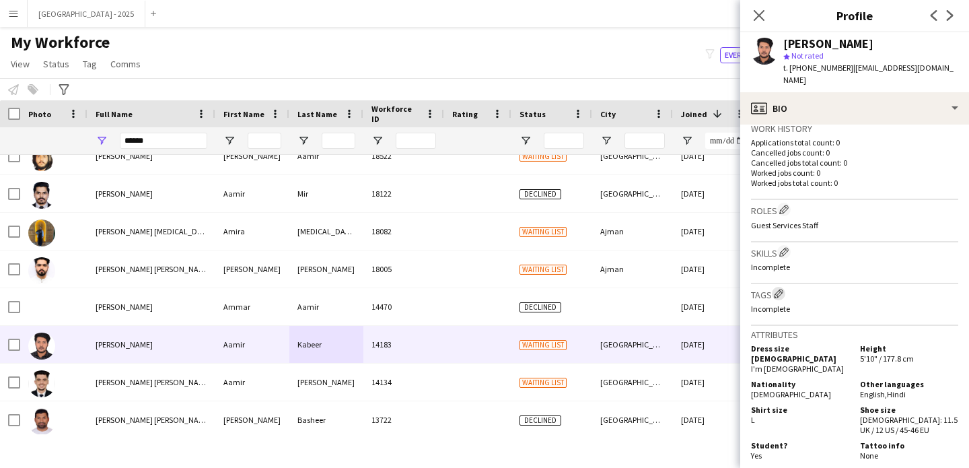
click at [782, 289] on app-icon "Edit crew company tags" at bounding box center [778, 293] width 9 height 9
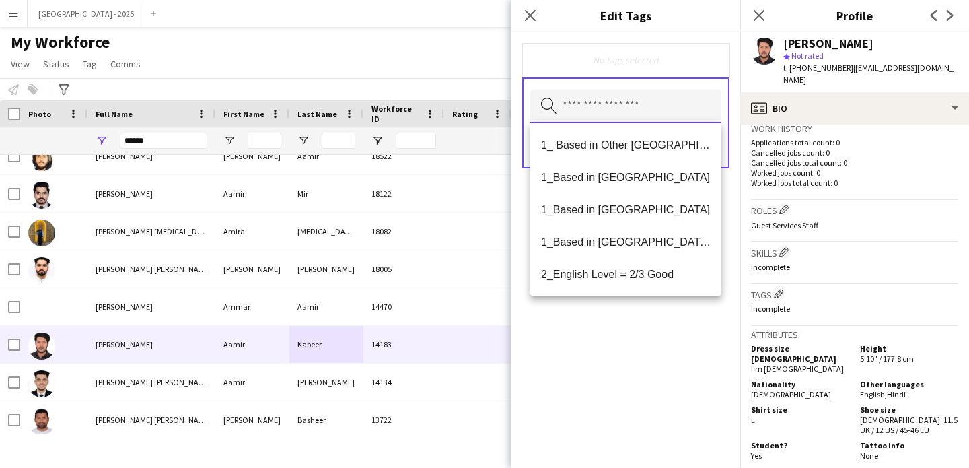
click at [642, 103] on input "text" at bounding box center [625, 106] width 191 height 34
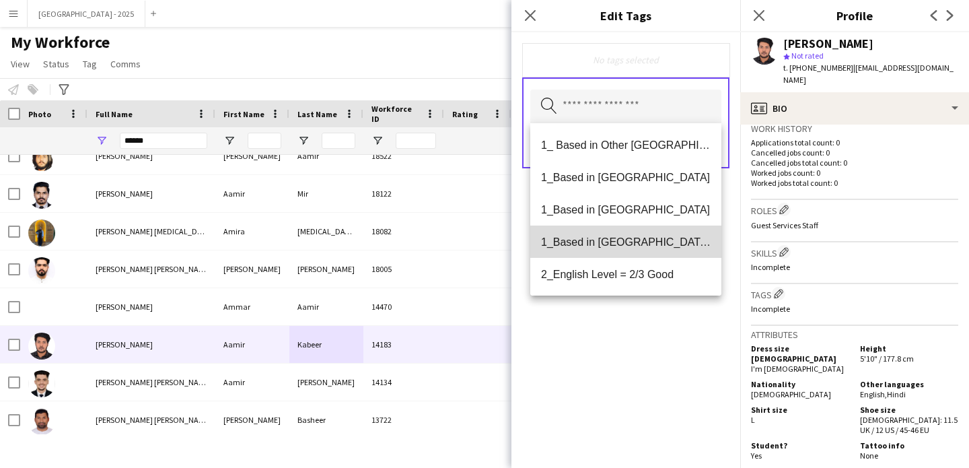
click at [639, 238] on span "1_Based in [GEOGRAPHIC_DATA]/[GEOGRAPHIC_DATA]/Ajman" at bounding box center [626, 242] width 170 height 13
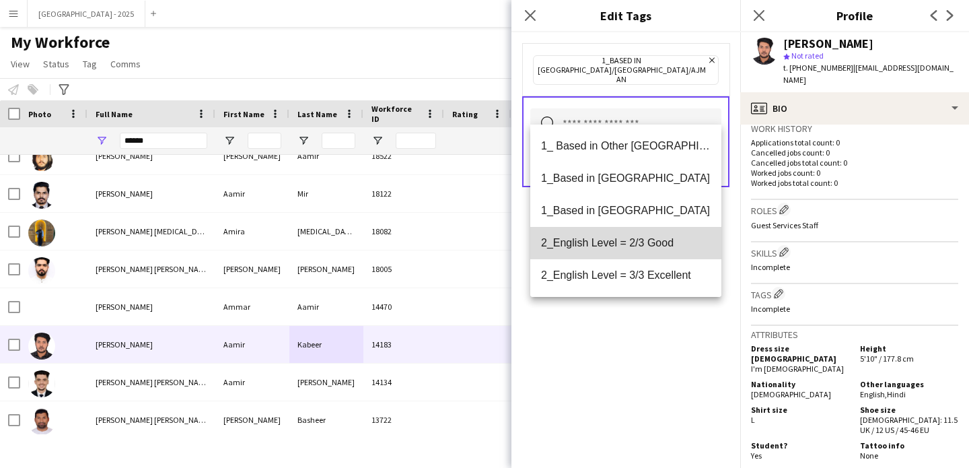
click at [641, 242] on span "2_English Level = 2/3 Good" at bounding box center [626, 242] width 170 height 13
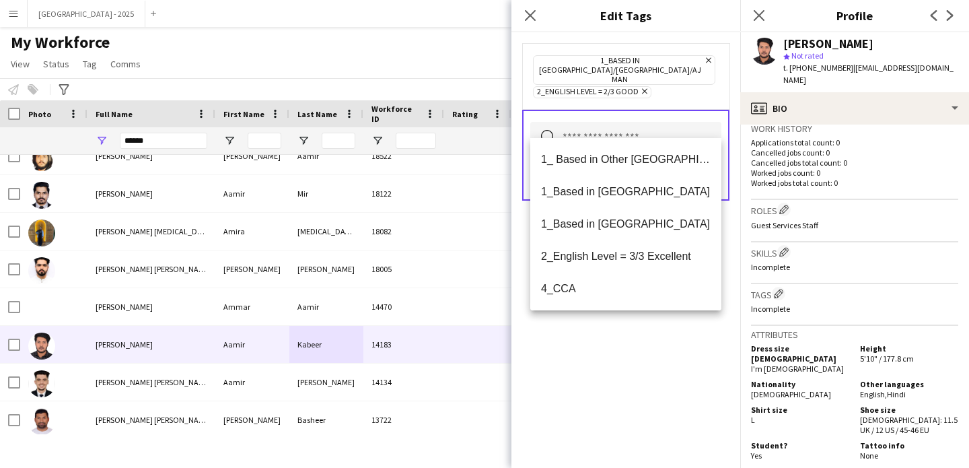
drag, startPoint x: 642, startPoint y: 390, endPoint x: 673, endPoint y: 181, distance: 210.9
click at [643, 386] on div "1_Based in [GEOGRAPHIC_DATA]/[GEOGRAPHIC_DATA]/Ajman Remove 2_English Level = 2…" at bounding box center [625, 249] width 229 height 435
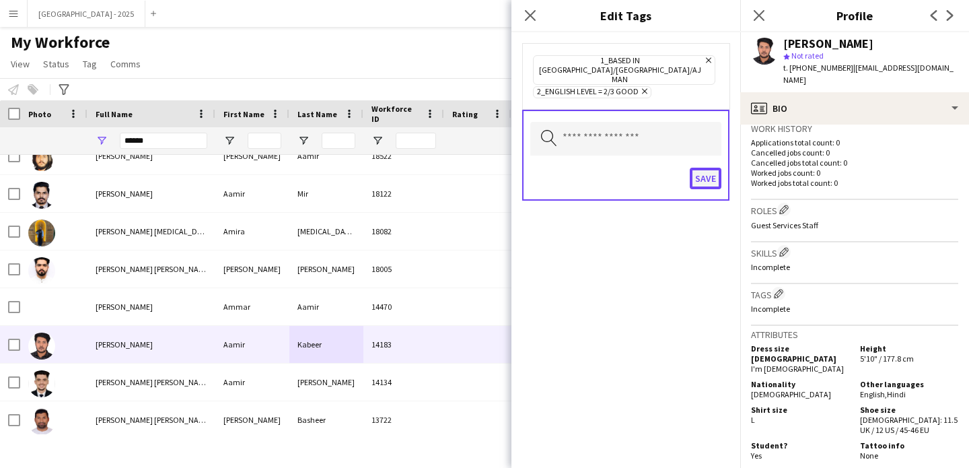
click at [695, 168] on button "Save" at bounding box center [706, 179] width 32 height 22
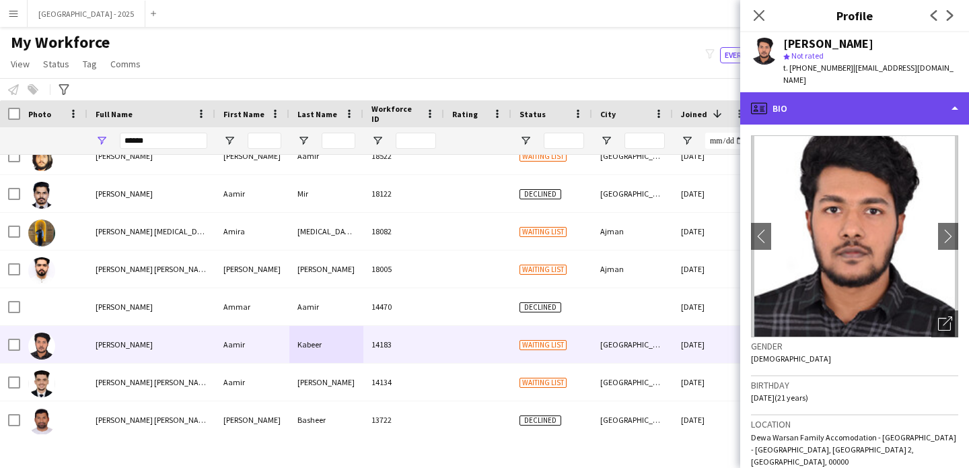
click at [835, 92] on div "profile Bio" at bounding box center [854, 108] width 229 height 32
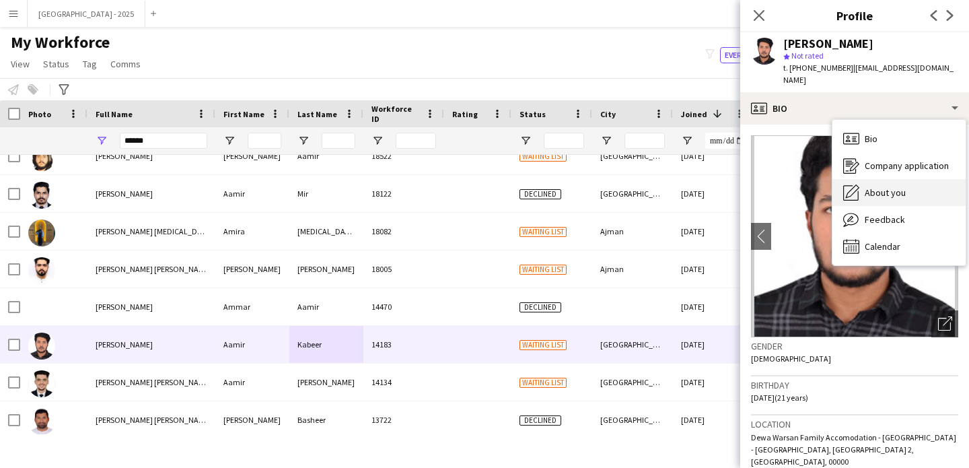
click at [901, 179] on div "About you About you" at bounding box center [898, 192] width 133 height 27
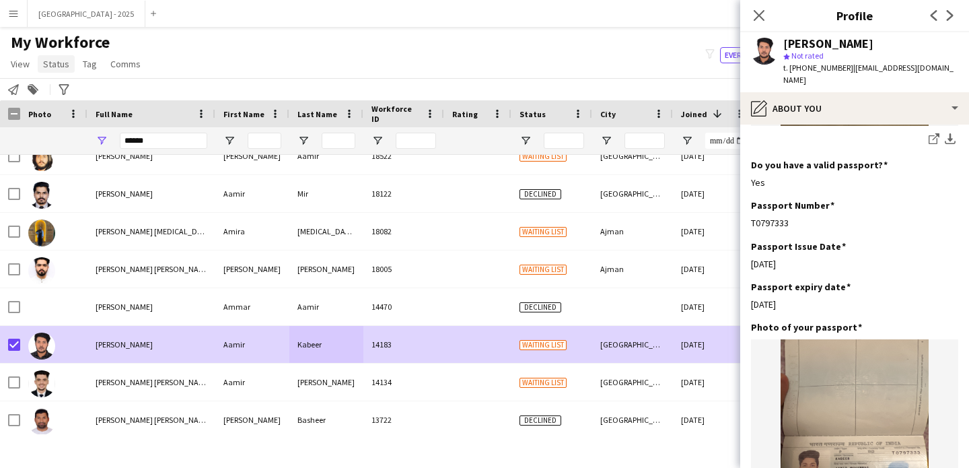
click at [55, 65] on span "Status" at bounding box center [56, 64] width 26 height 12
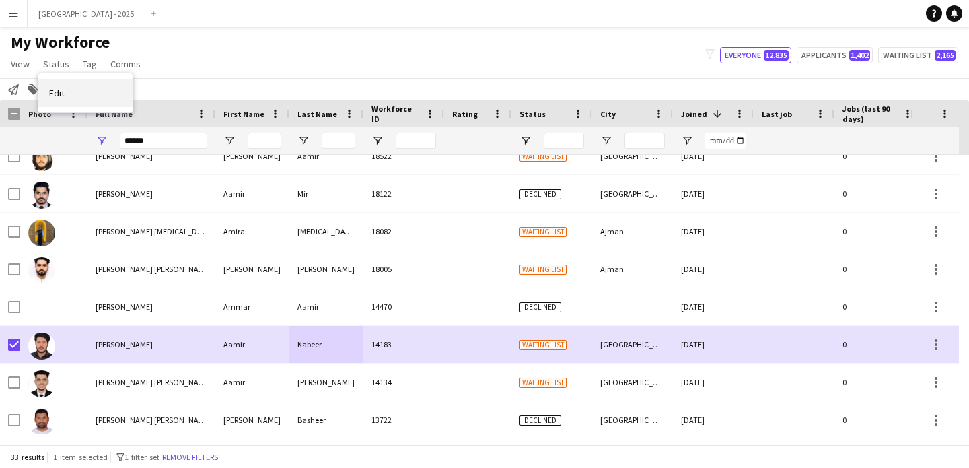
click at [79, 89] on link "Edit" at bounding box center [85, 93] width 94 height 28
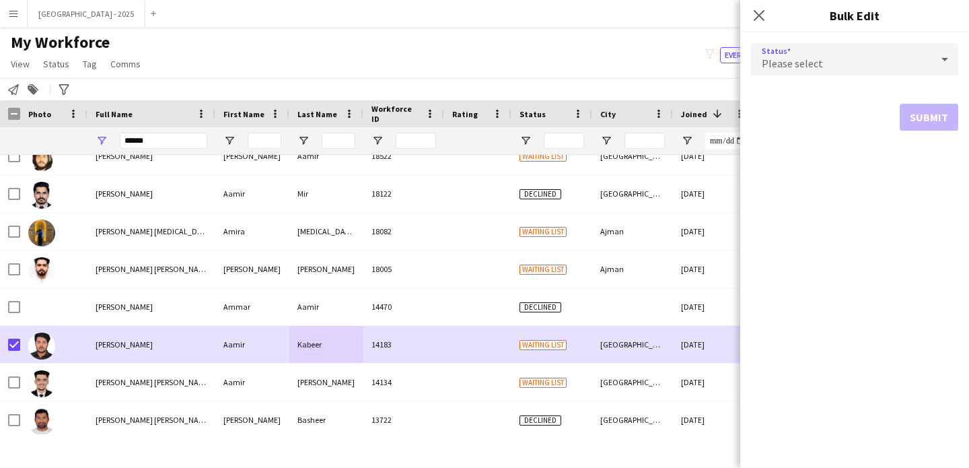
click at [829, 48] on div "Please select" at bounding box center [841, 59] width 180 height 32
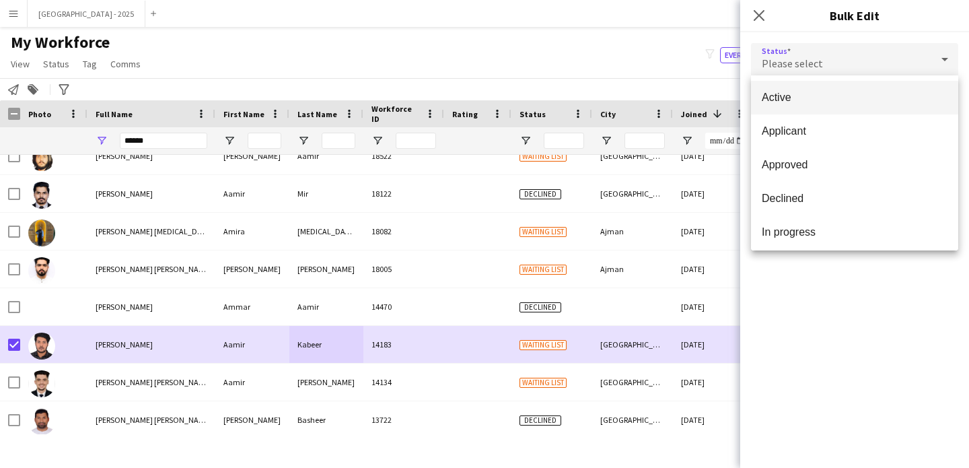
click at [809, 85] on mat-option "Active" at bounding box center [854, 98] width 207 height 34
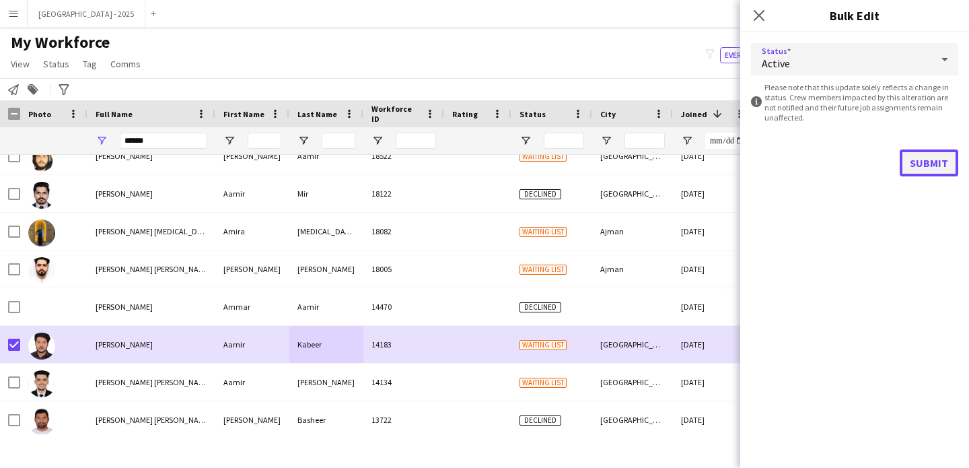
click at [929, 155] on button "Submit" at bounding box center [929, 162] width 59 height 27
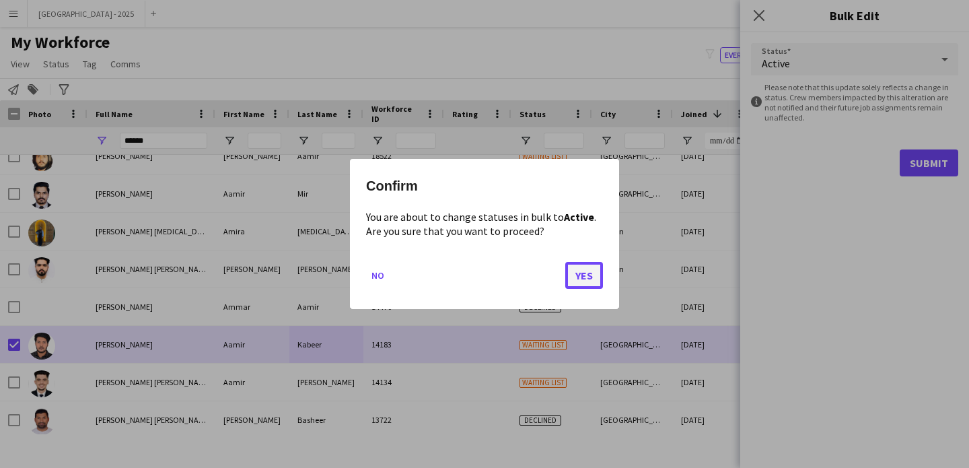
click at [567, 271] on button "Yes" at bounding box center [584, 275] width 38 height 27
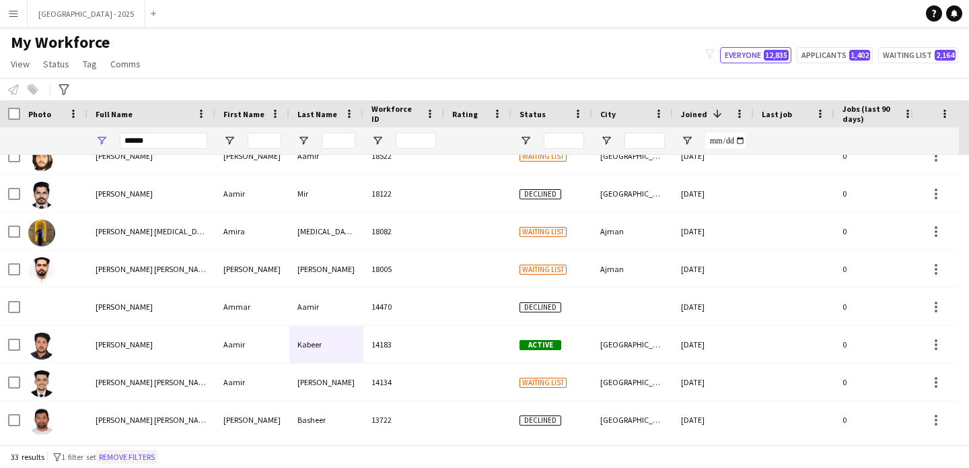
click at [141, 456] on button "Remove filters" at bounding box center [126, 456] width 61 height 15
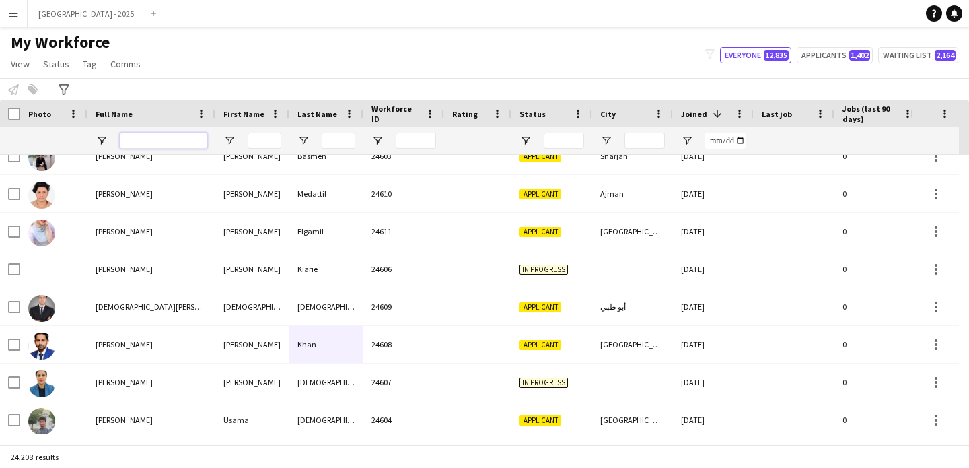
click at [148, 139] on input "Full Name Filter Input" at bounding box center [163, 141] width 87 height 16
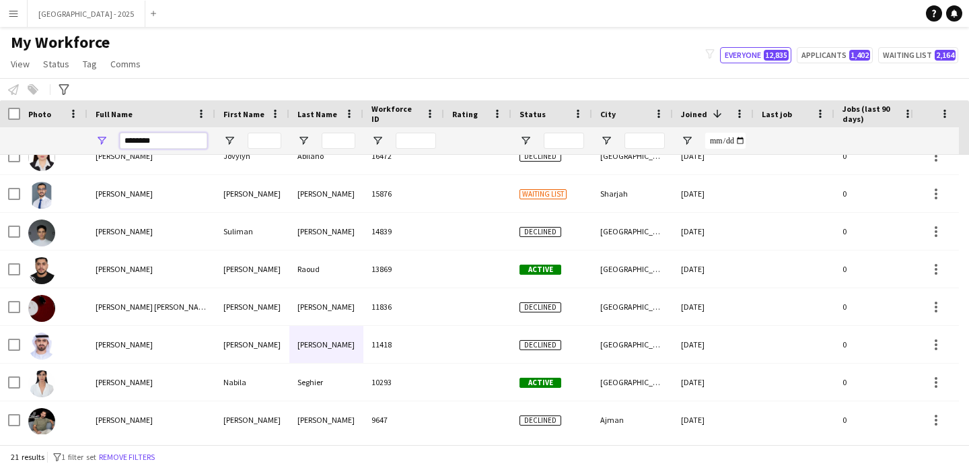
scroll to position [0, 0]
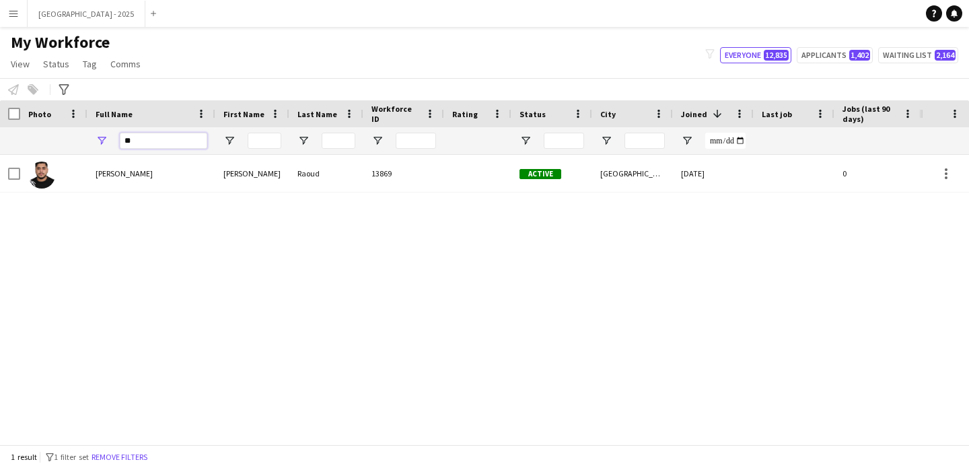
type input "*"
